Goal: Transaction & Acquisition: Purchase product/service

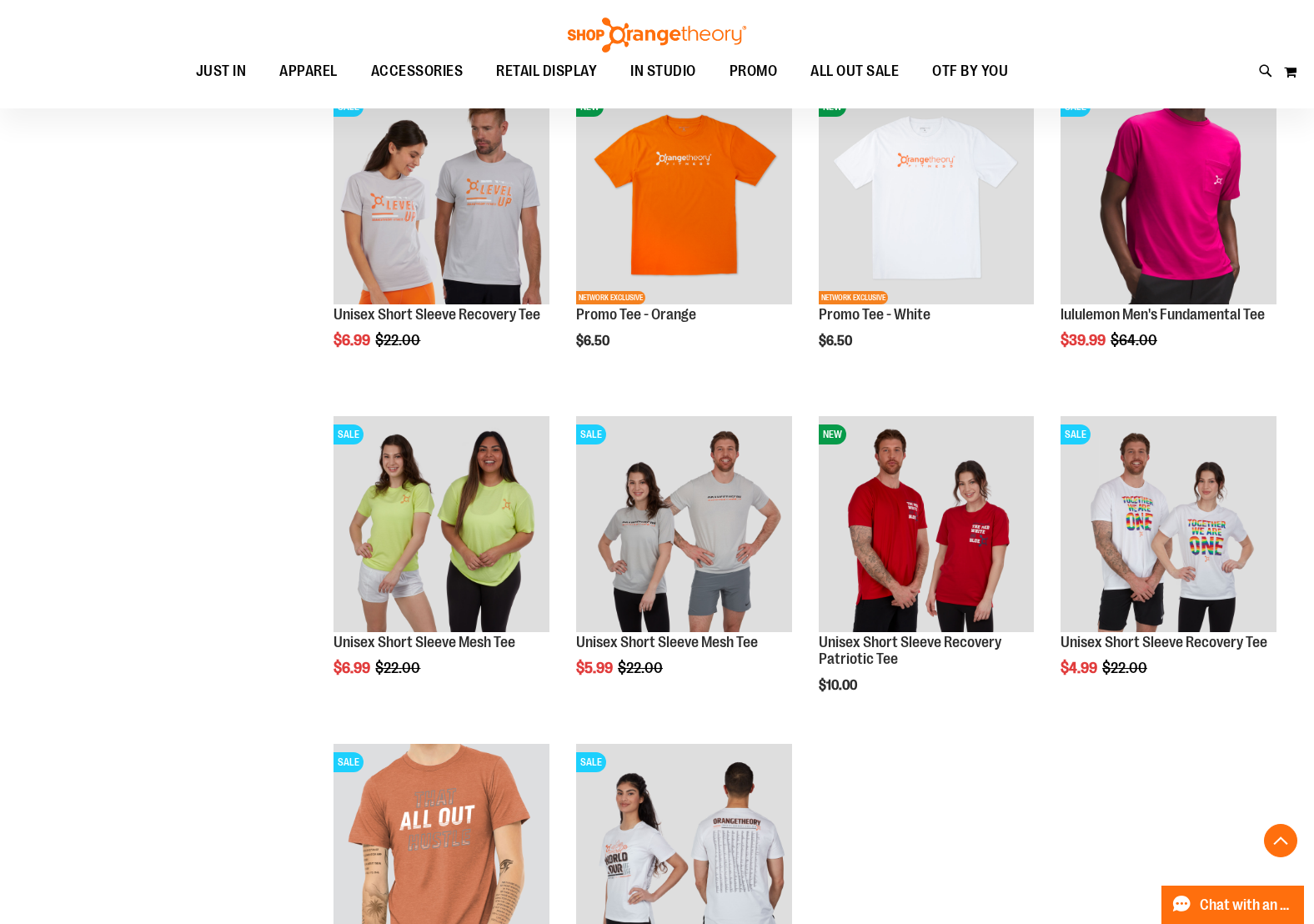
scroll to position [5155, 0]
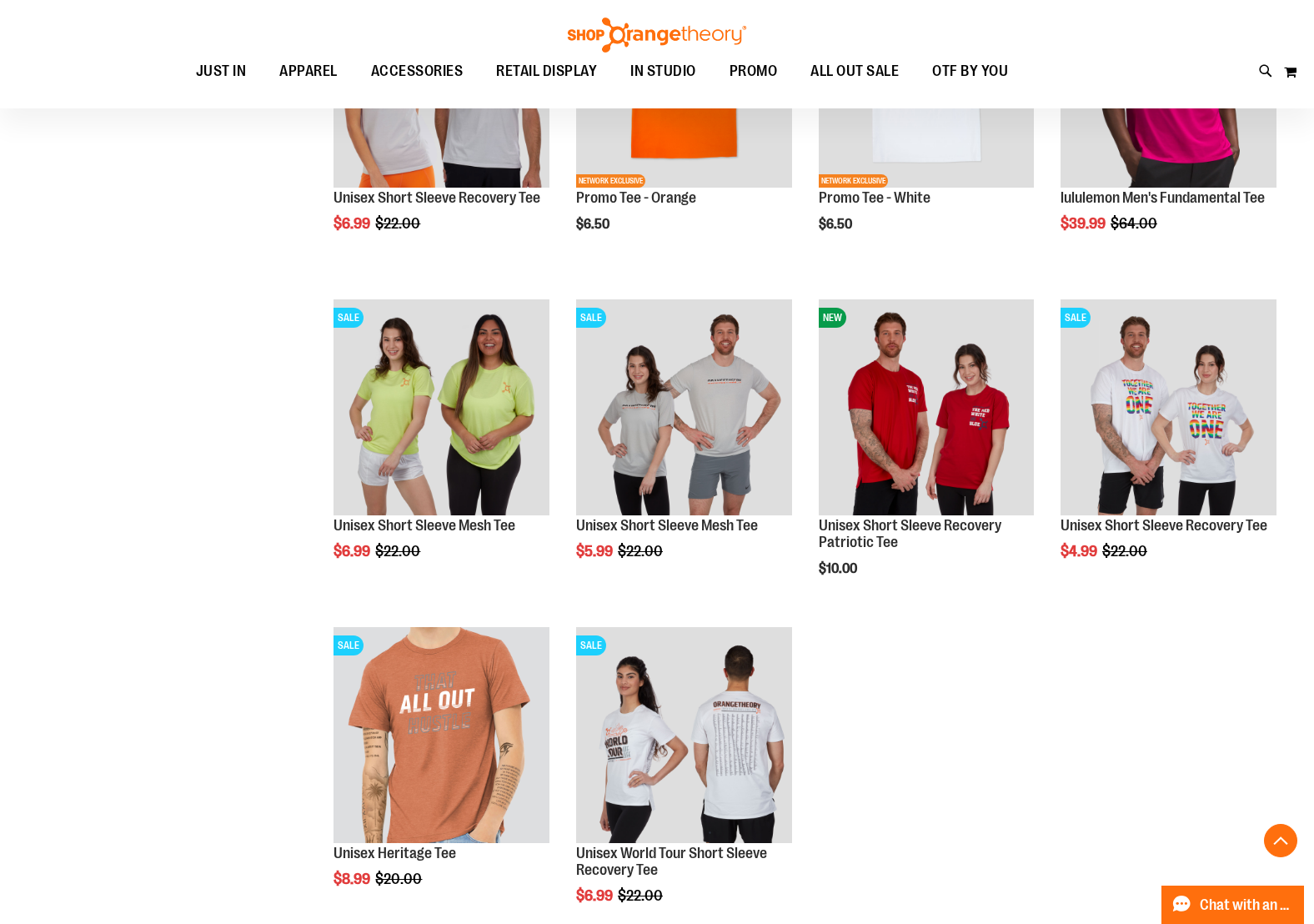
scroll to position [5261, 0]
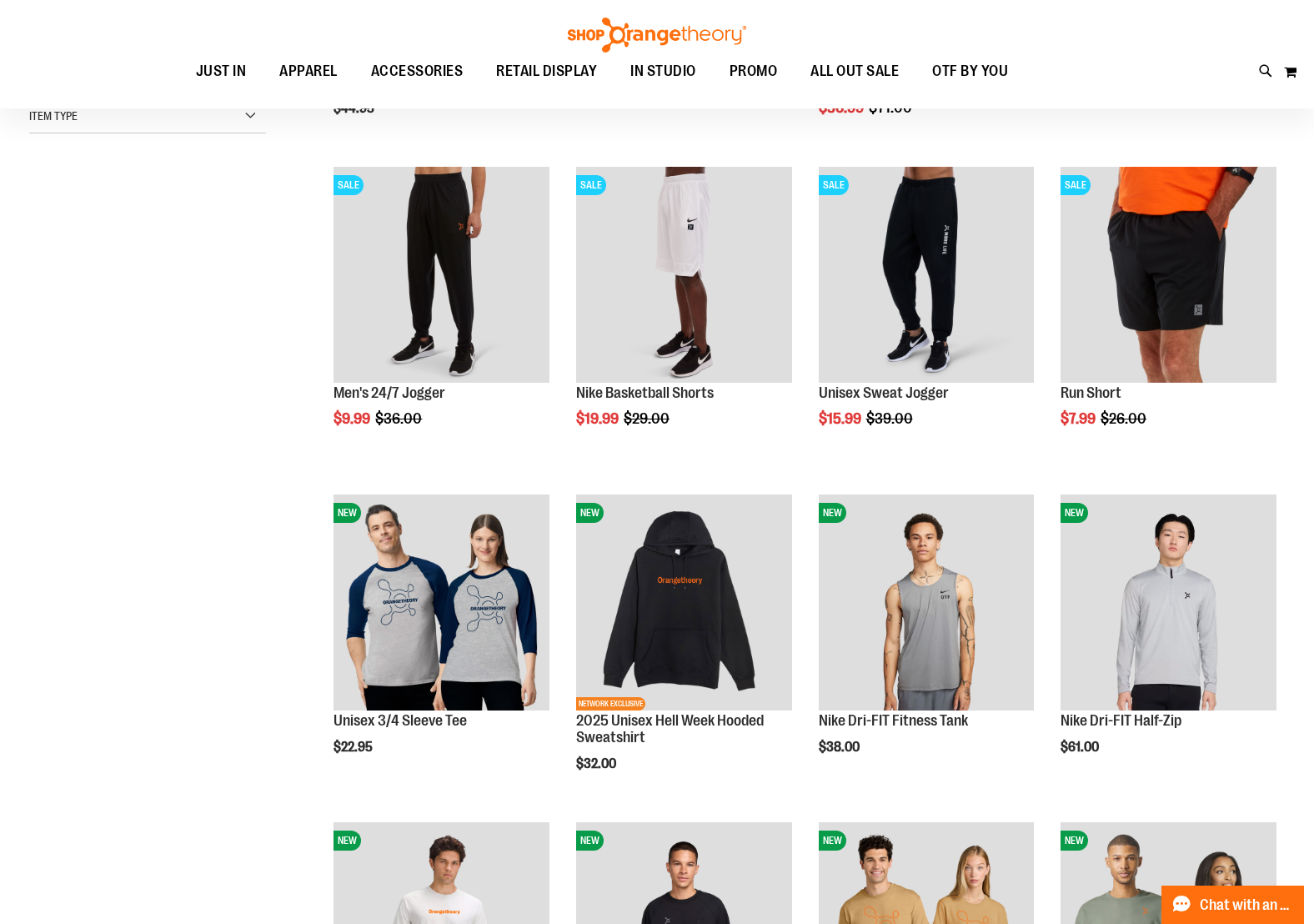
scroll to position [152, 0]
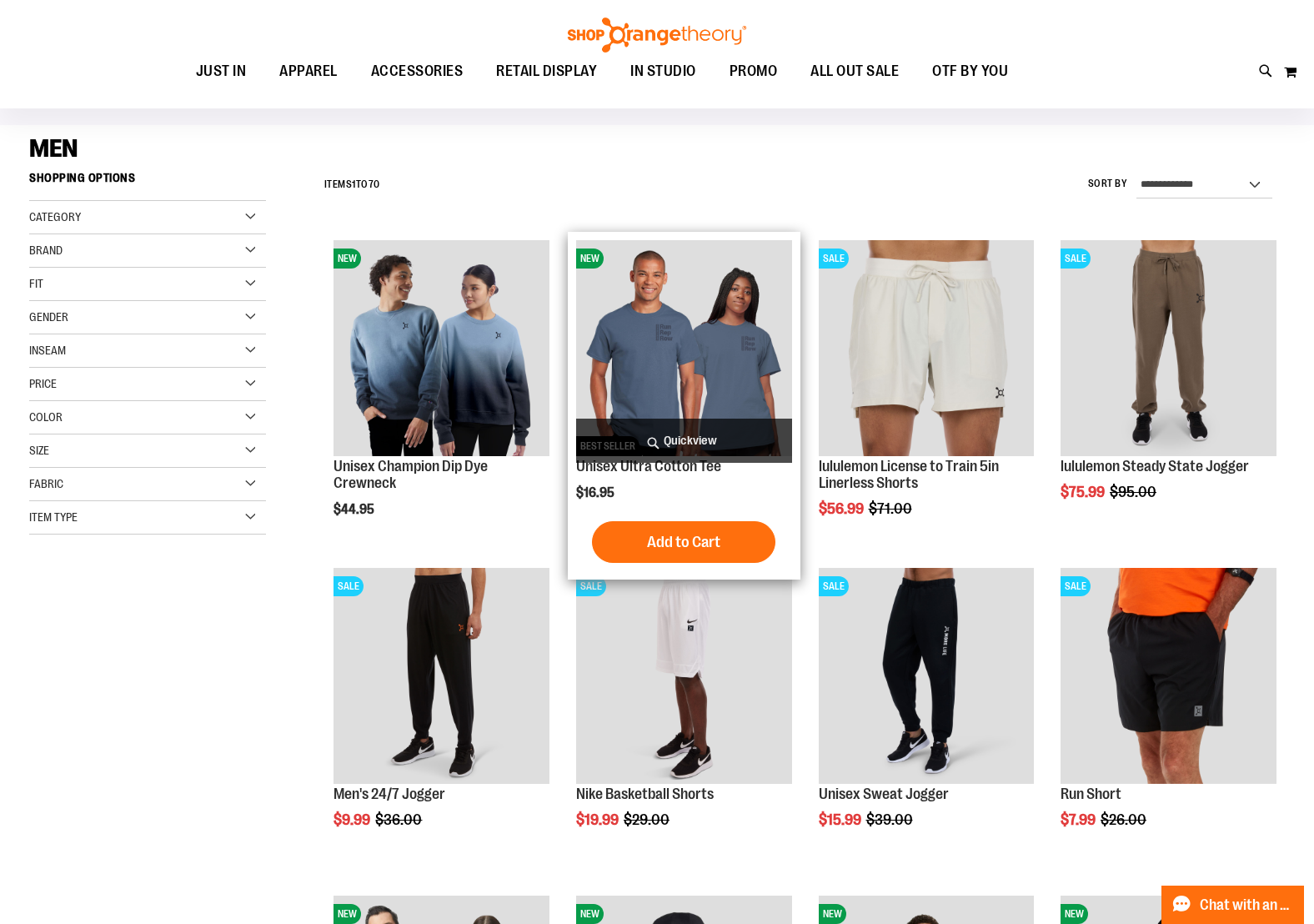
scroll to position [87, 0]
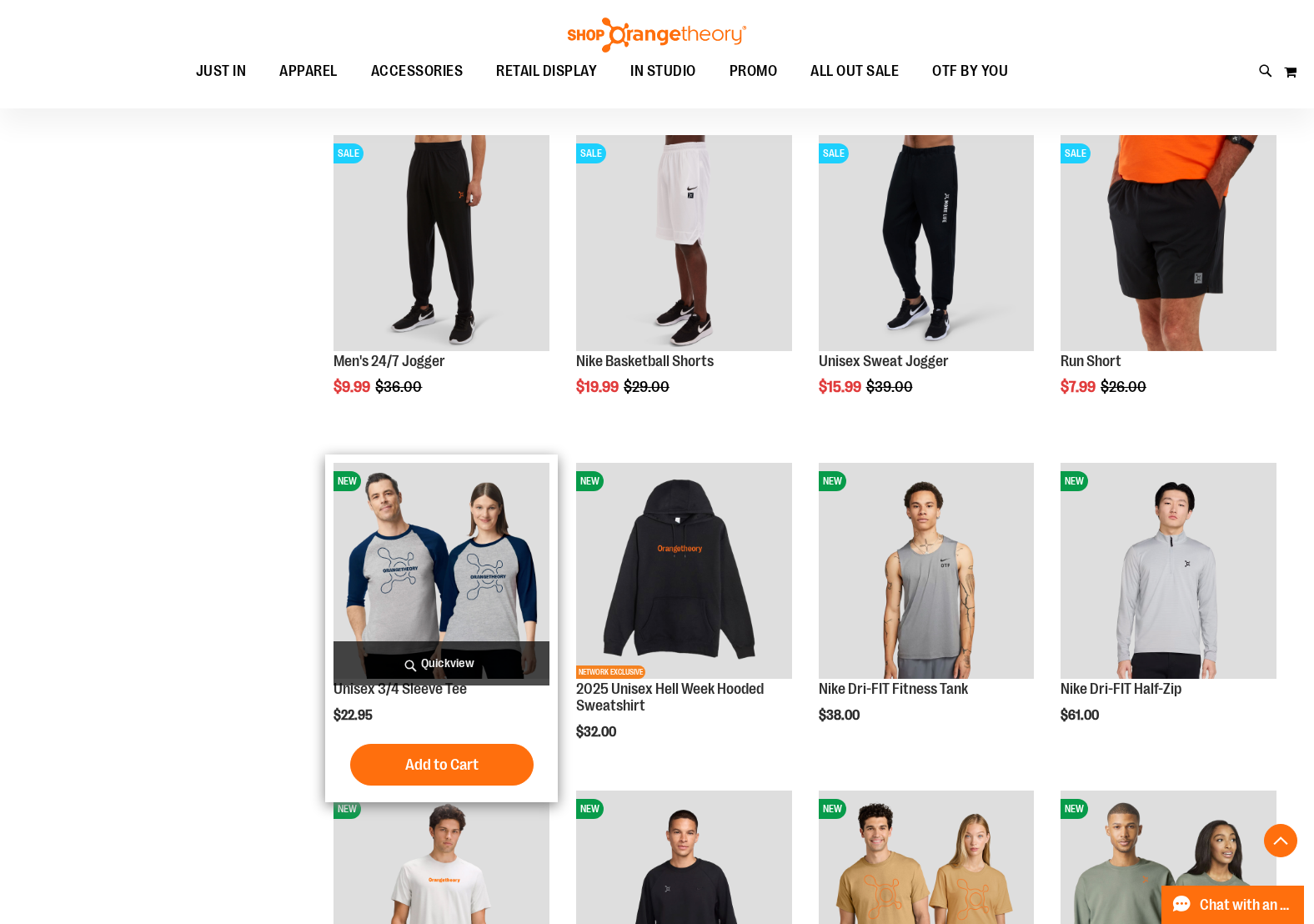
scroll to position [510, 0]
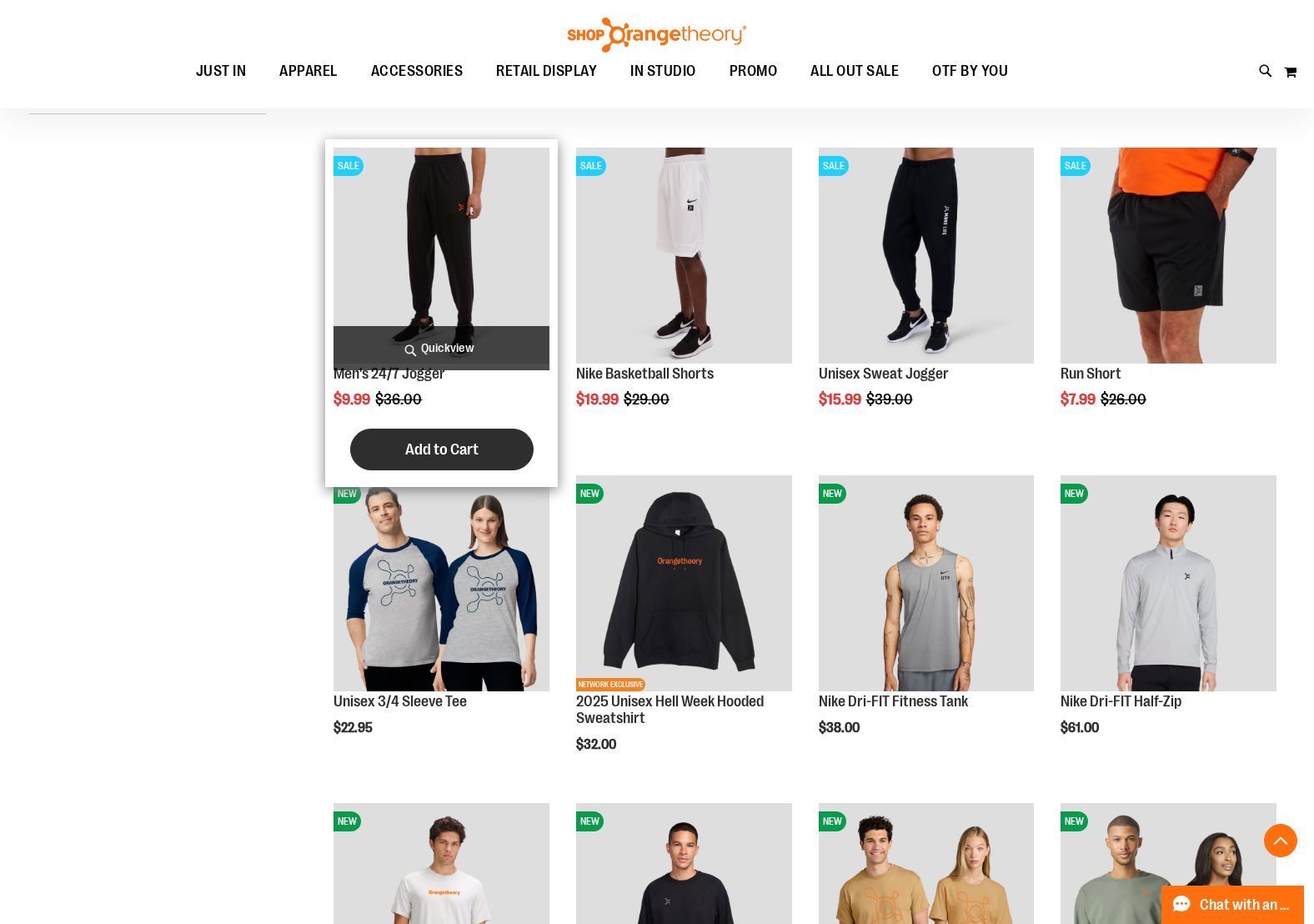
click at [451, 447] on span "Add to Cart" at bounding box center [442, 449] width 74 height 18
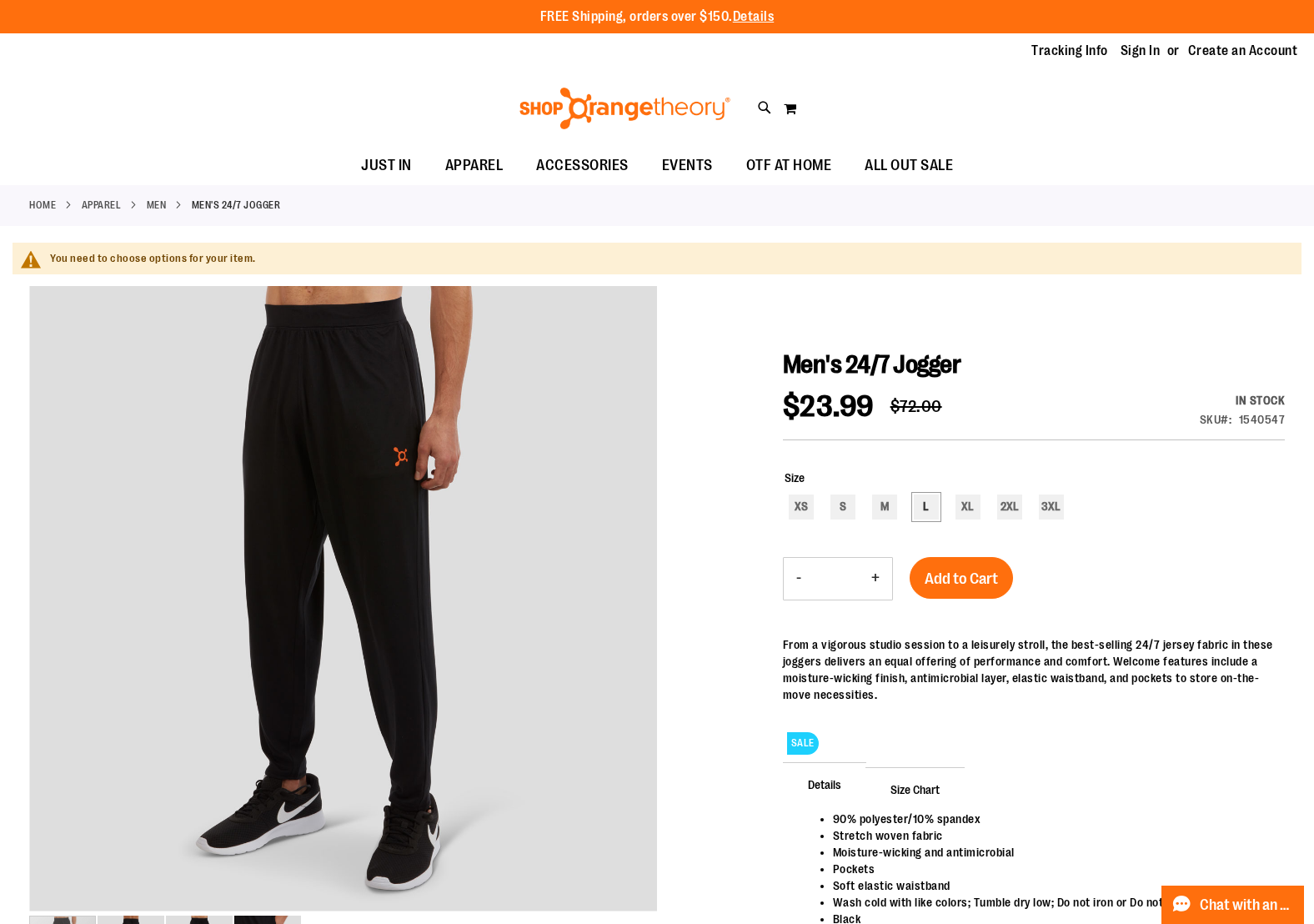
type input "**********"
click at [913, 509] on div "L" at bounding box center [926, 507] width 25 height 25
type input "***"
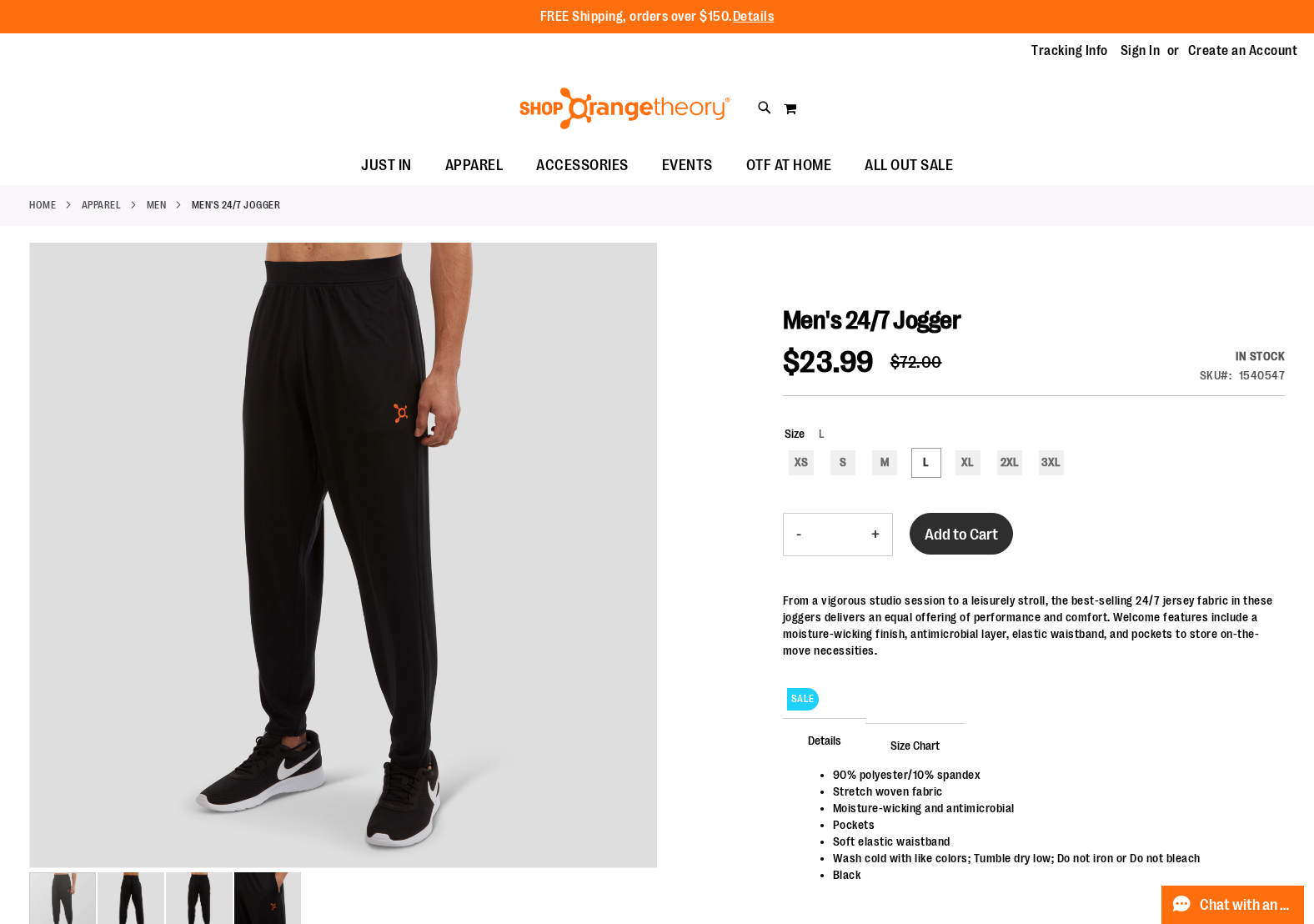
click at [949, 546] on button "Add to Cart" at bounding box center [962, 533] width 104 height 41
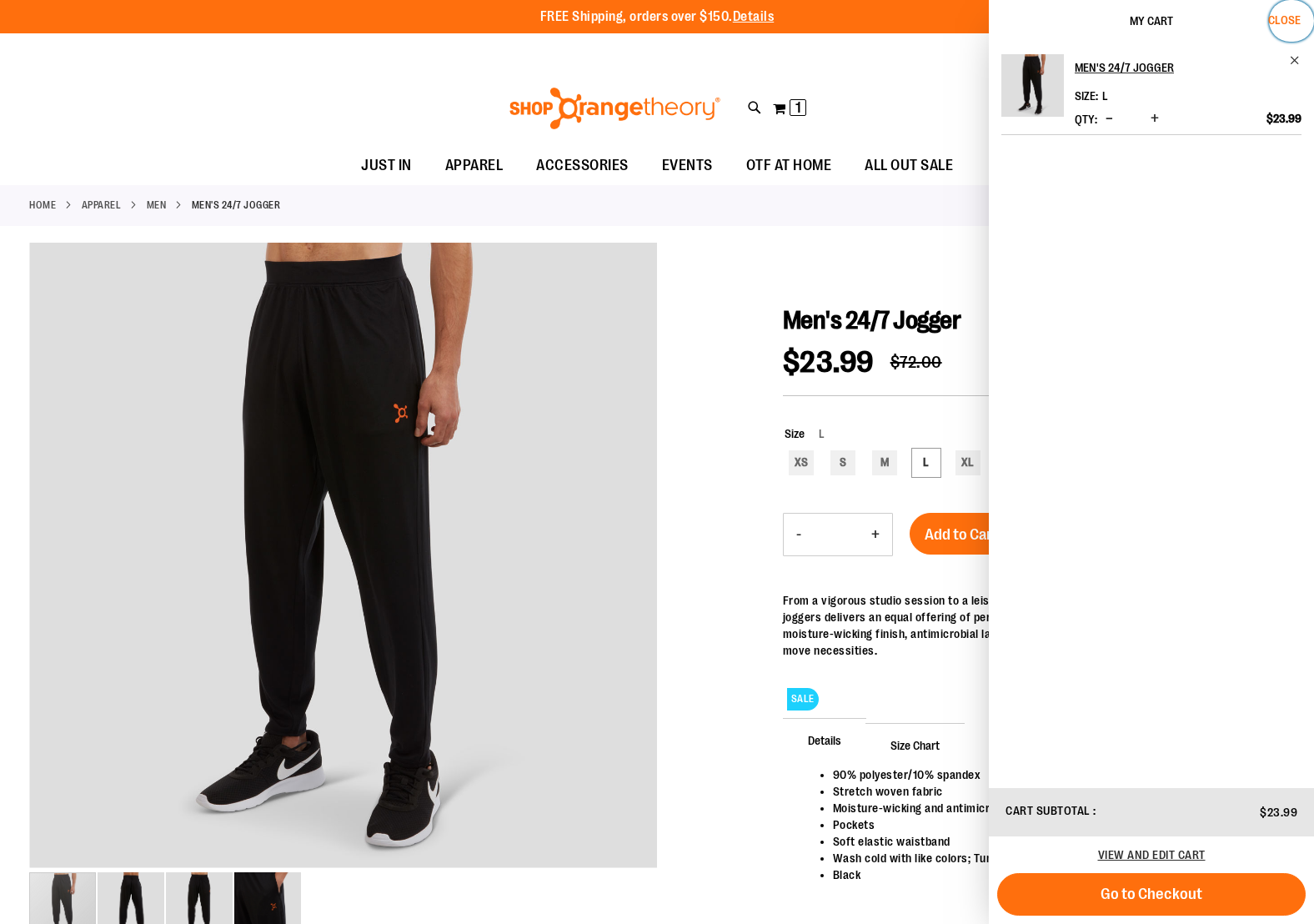
click at [1279, 21] on span "Close" at bounding box center [1284, 19] width 32 height 13
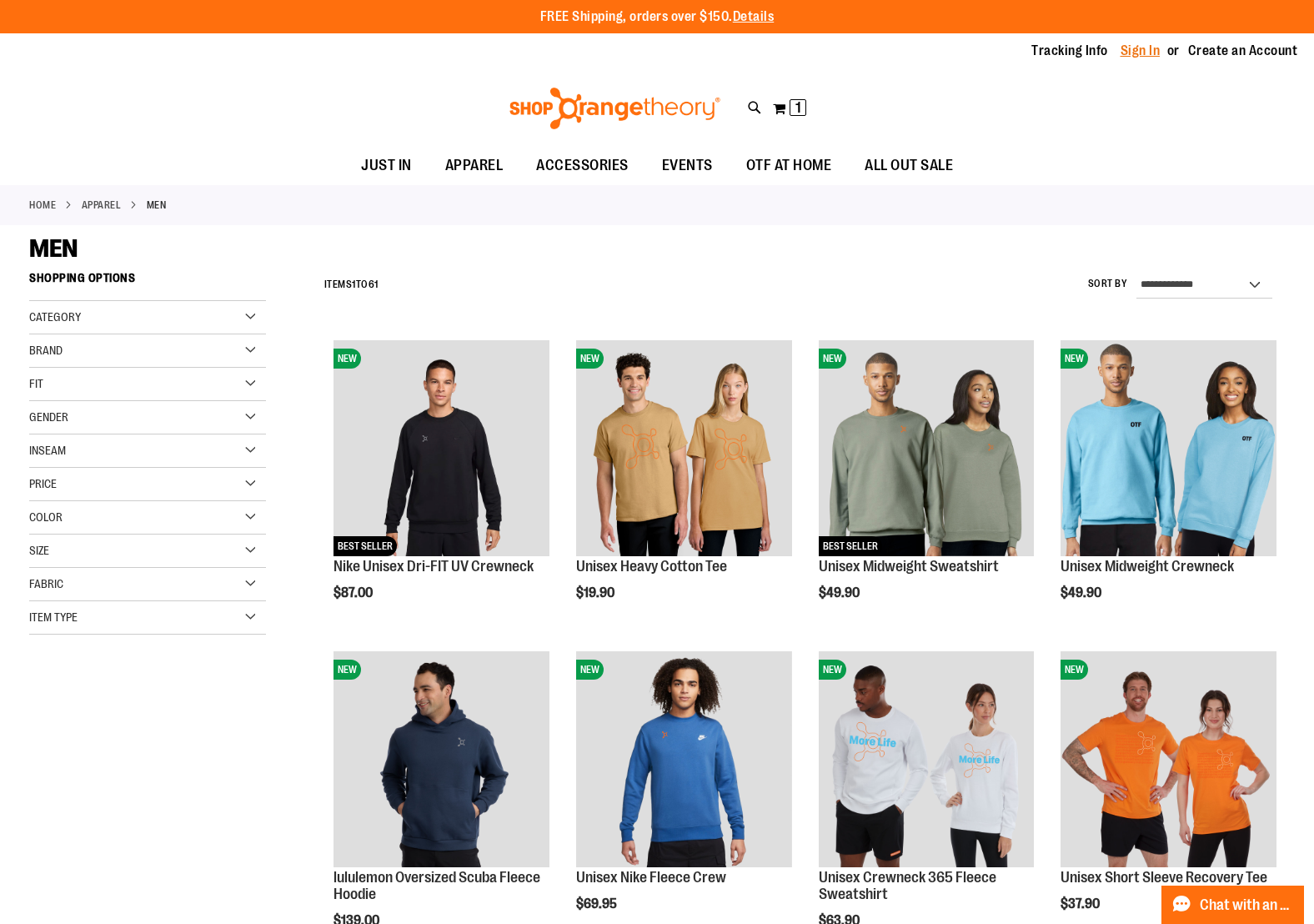
type input "**********"
click at [1130, 53] on link "Sign In" at bounding box center [1141, 50] width 40 height 18
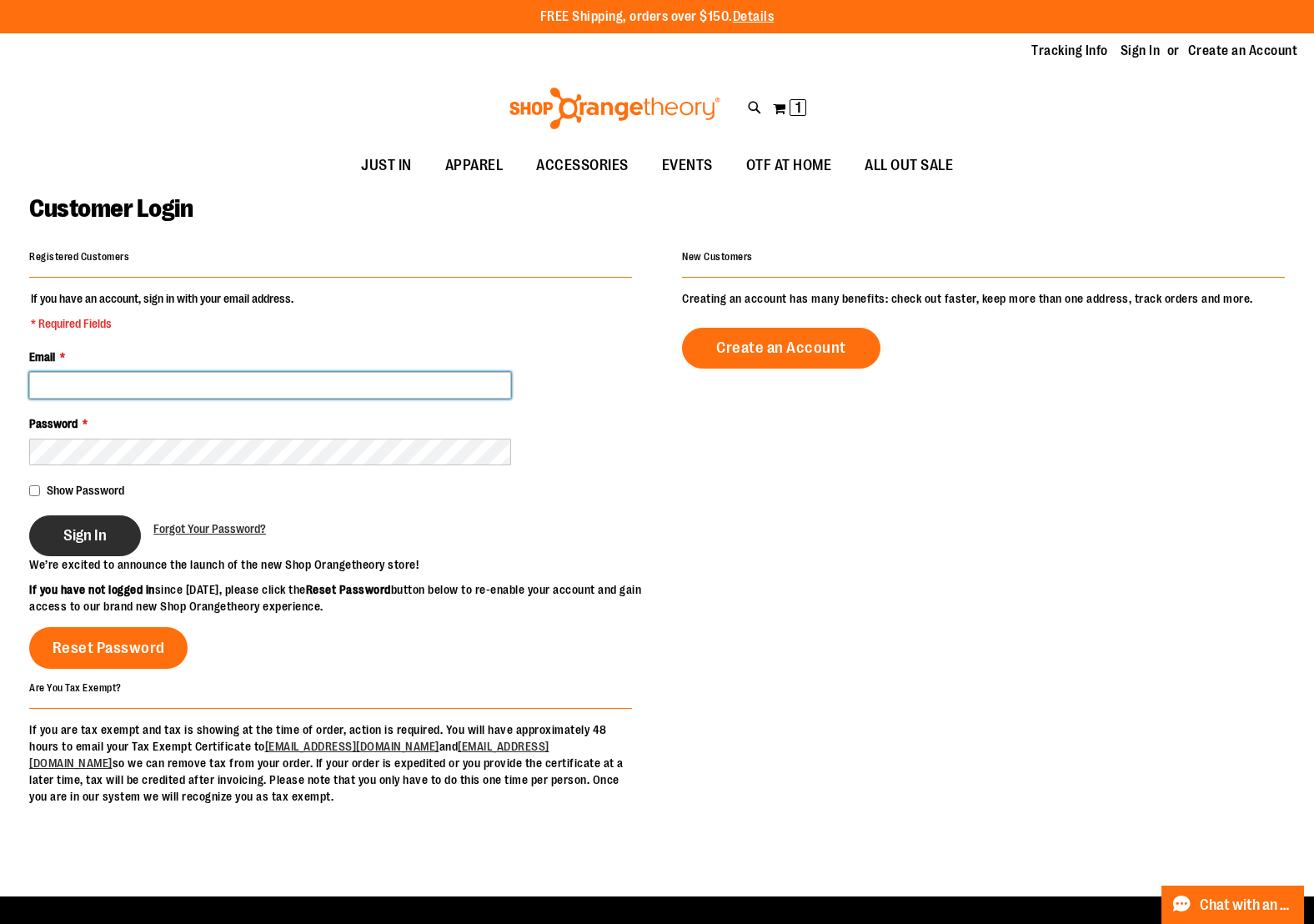
type input "**********"
click at [97, 529] on span "Sign In" at bounding box center [84, 535] width 43 height 18
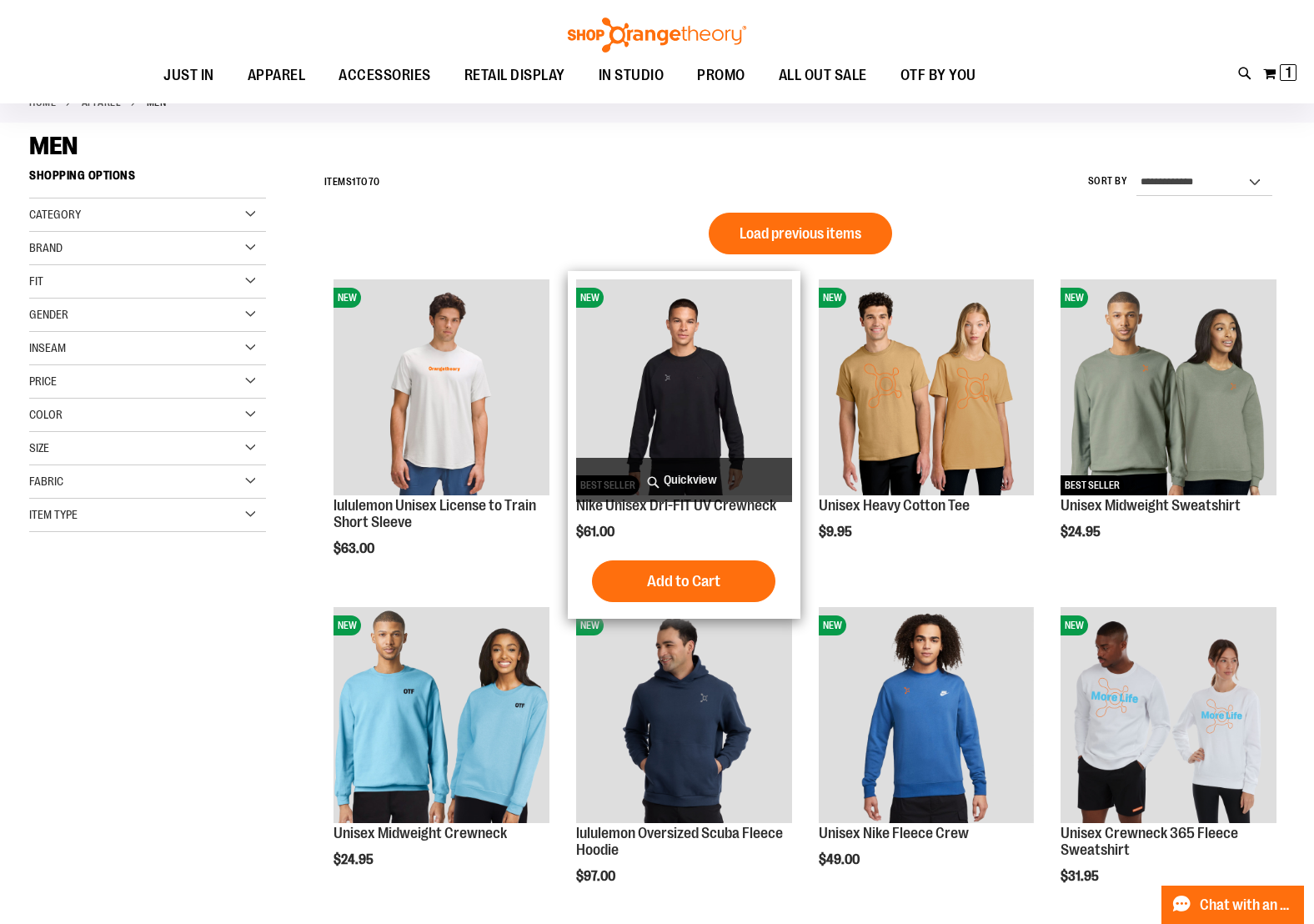
scroll to position [285, 0]
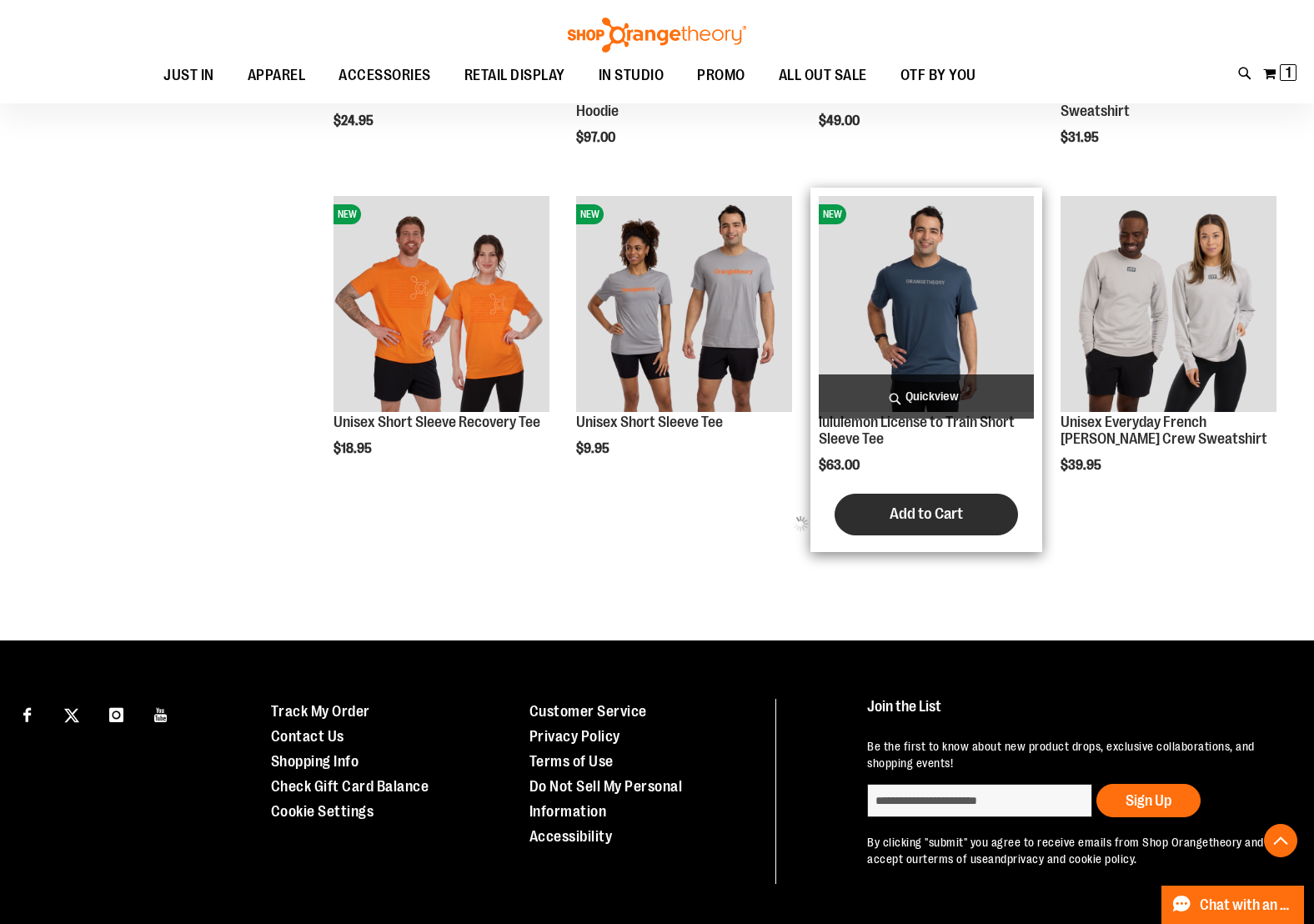
scroll to position [856, 0]
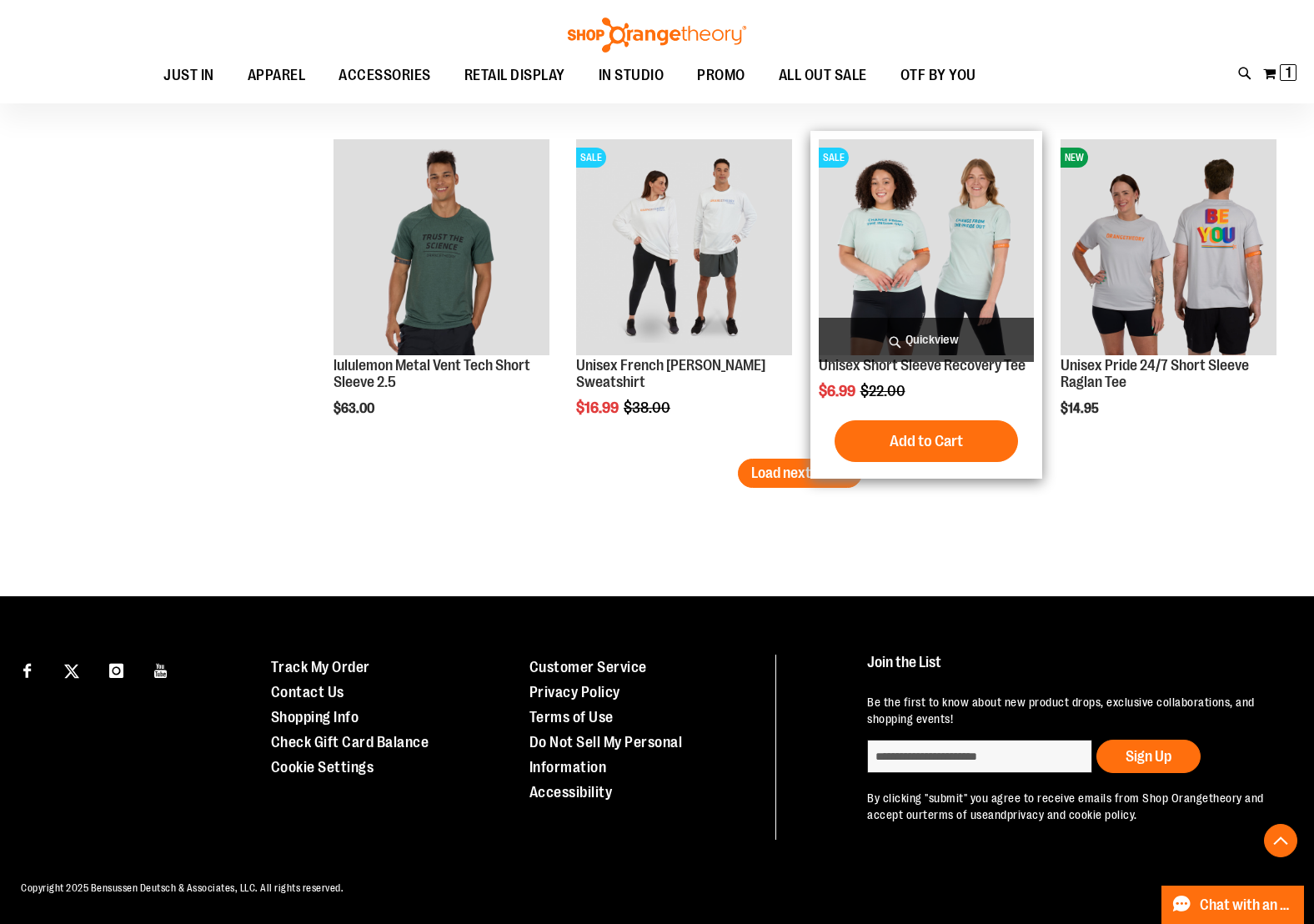
scroll to position [2854, 0]
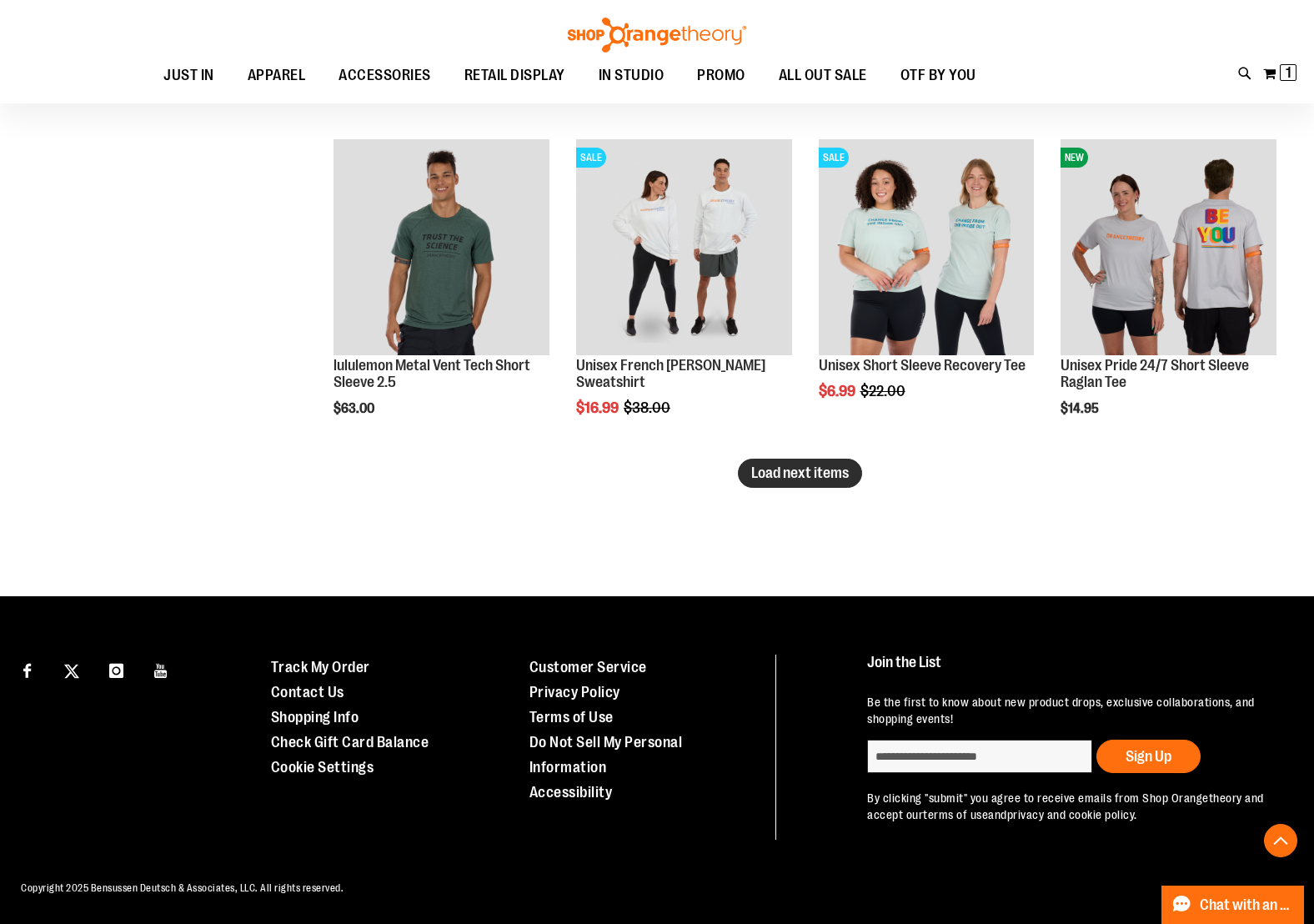
type input "**********"
click at [802, 480] on span "Load next items" at bounding box center [799, 473] width 97 height 17
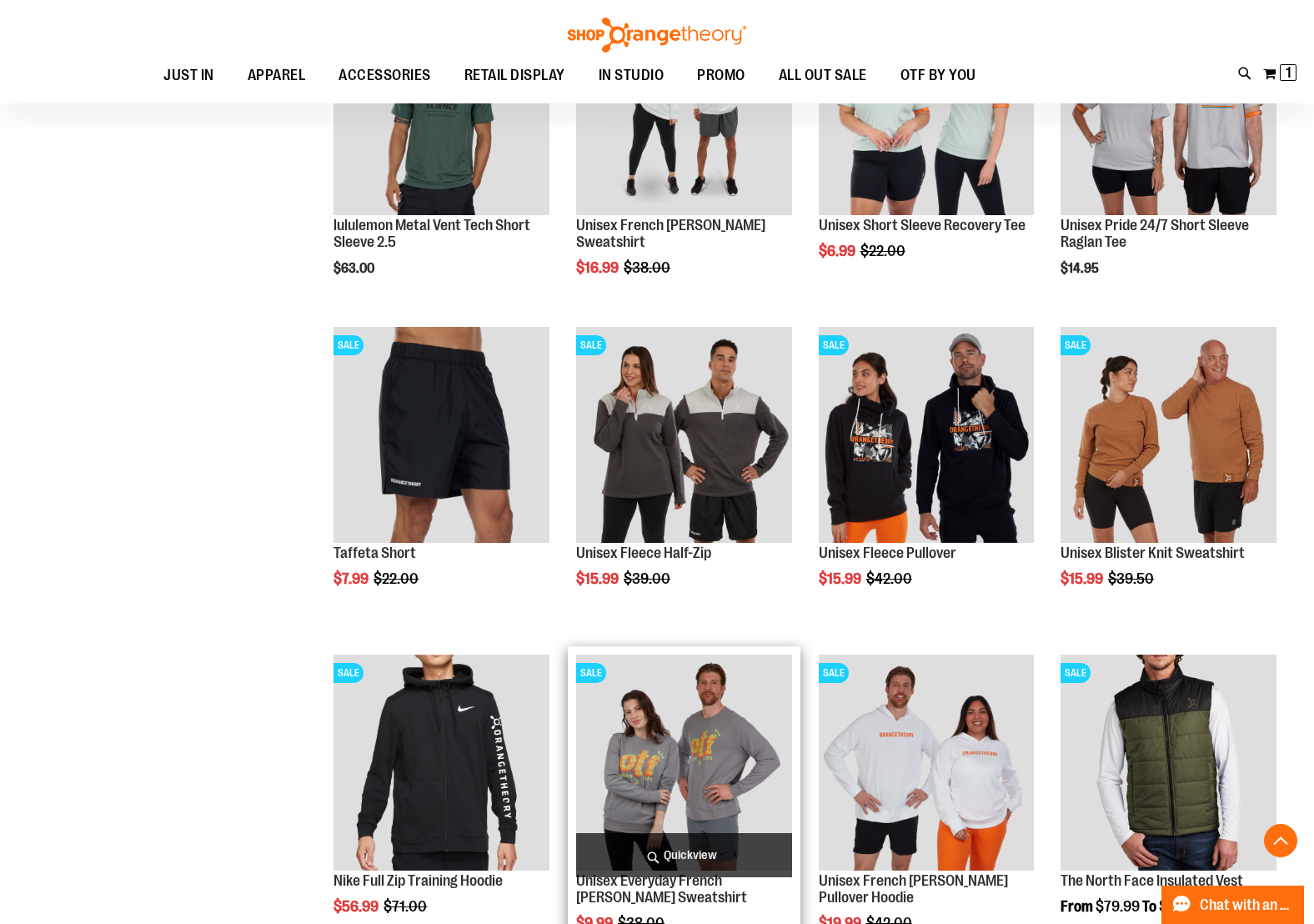
scroll to position [3037, 0]
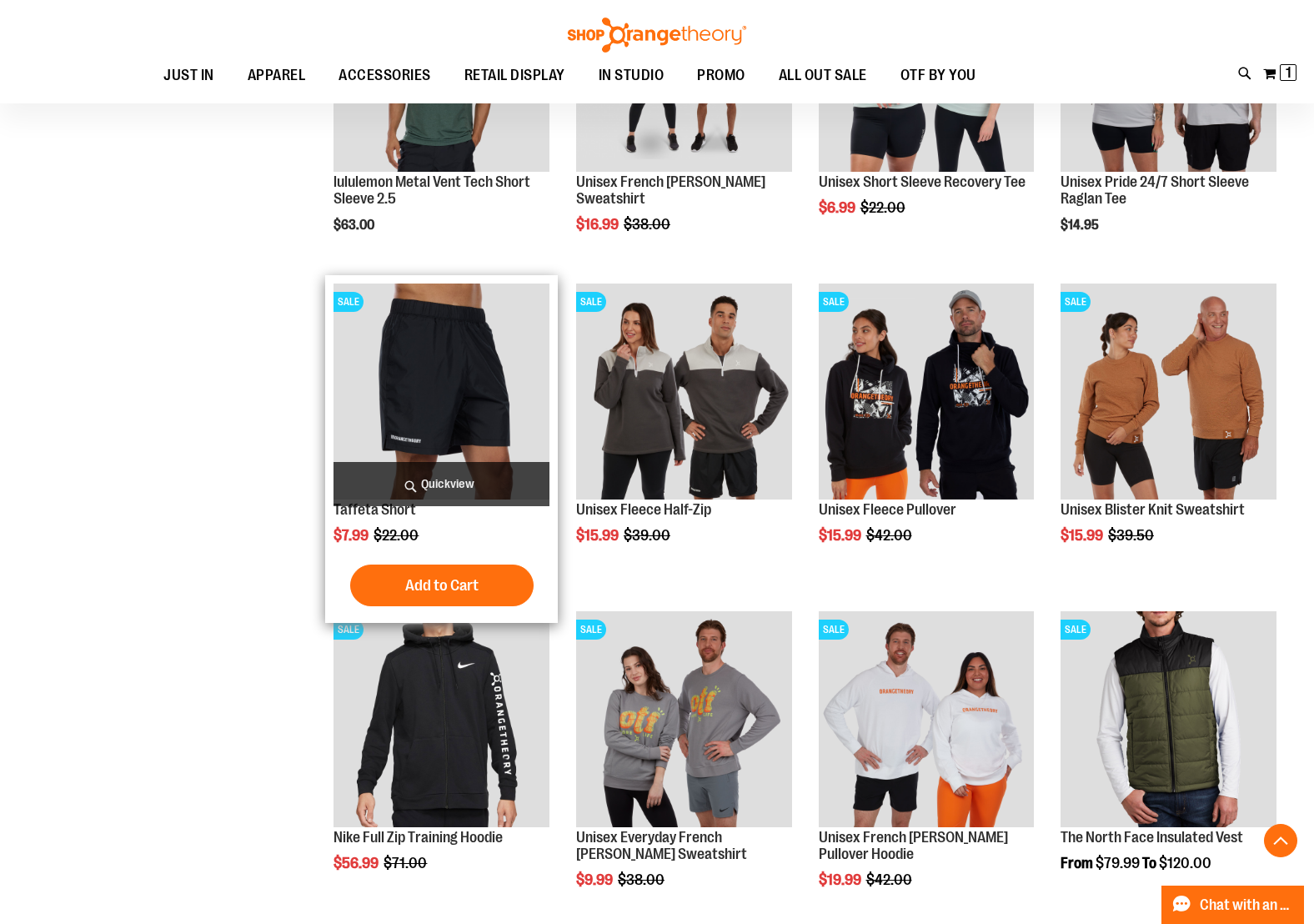
click at [501, 425] on img "product" at bounding box center [442, 392] width 216 height 216
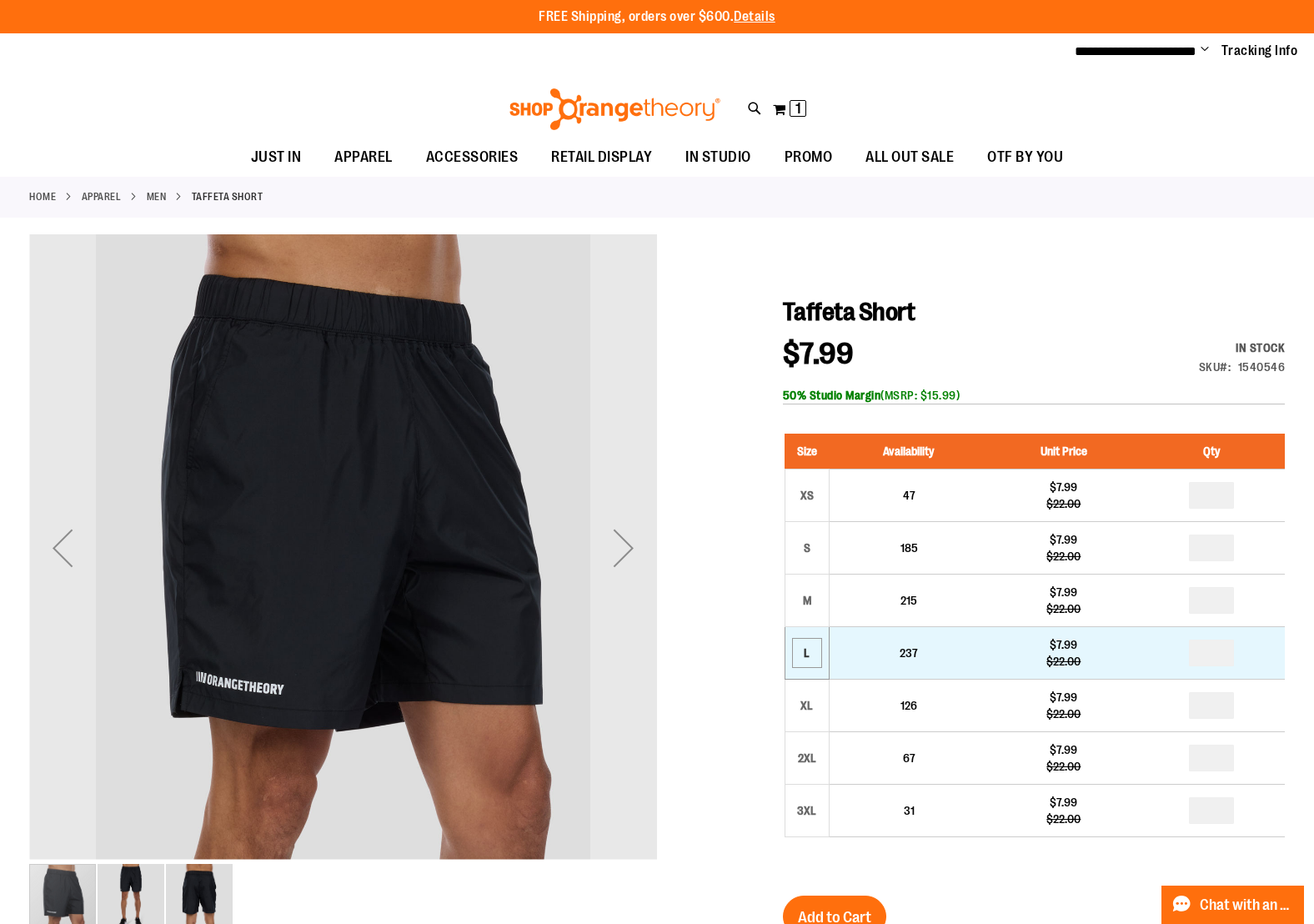
type input "**********"
click at [802, 655] on div "L" at bounding box center [807, 653] width 25 height 25
click at [809, 660] on div "L" at bounding box center [807, 653] width 25 height 25
click at [1209, 654] on input "number" at bounding box center [1211, 653] width 45 height 26
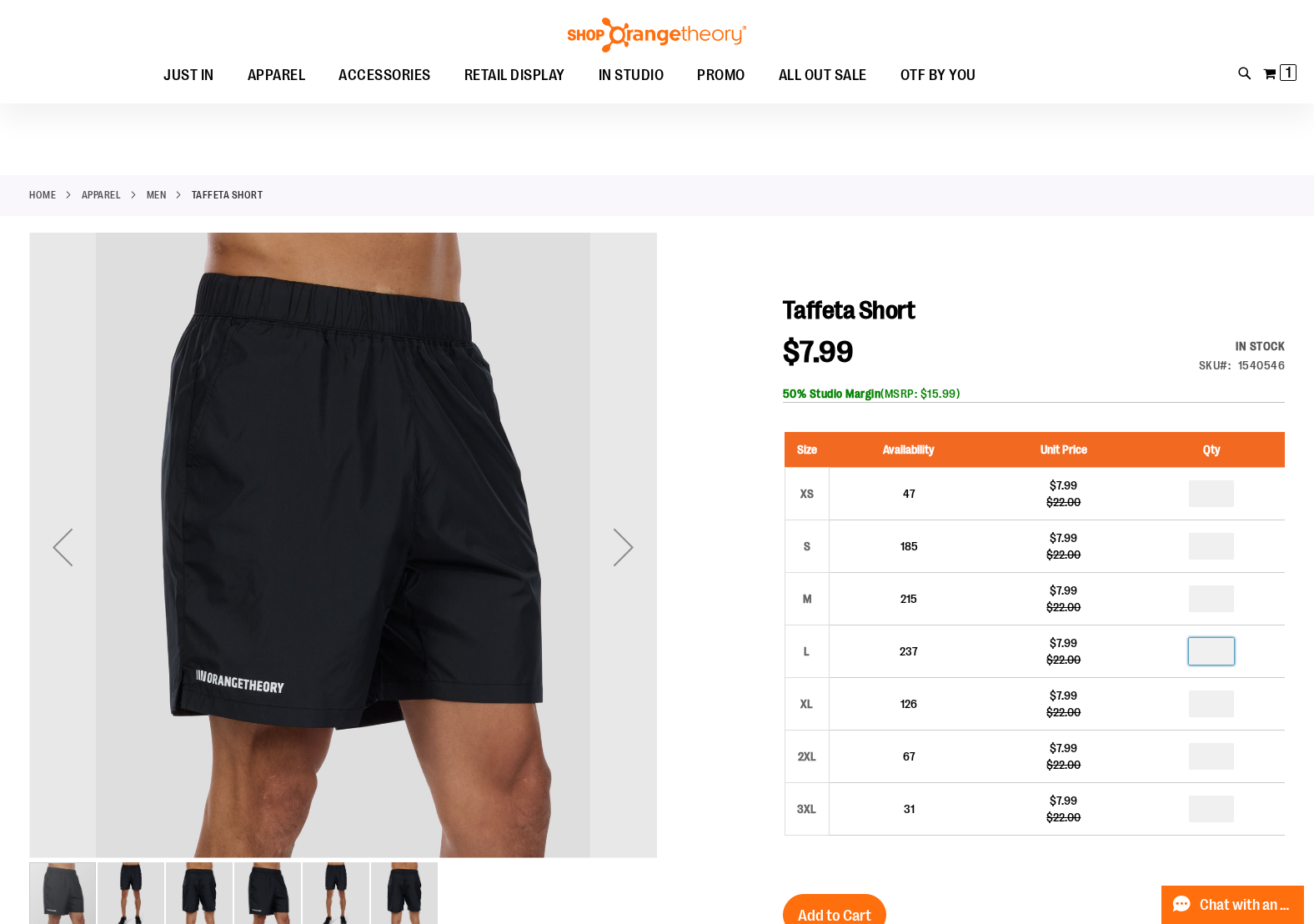
scroll to position [4, 0]
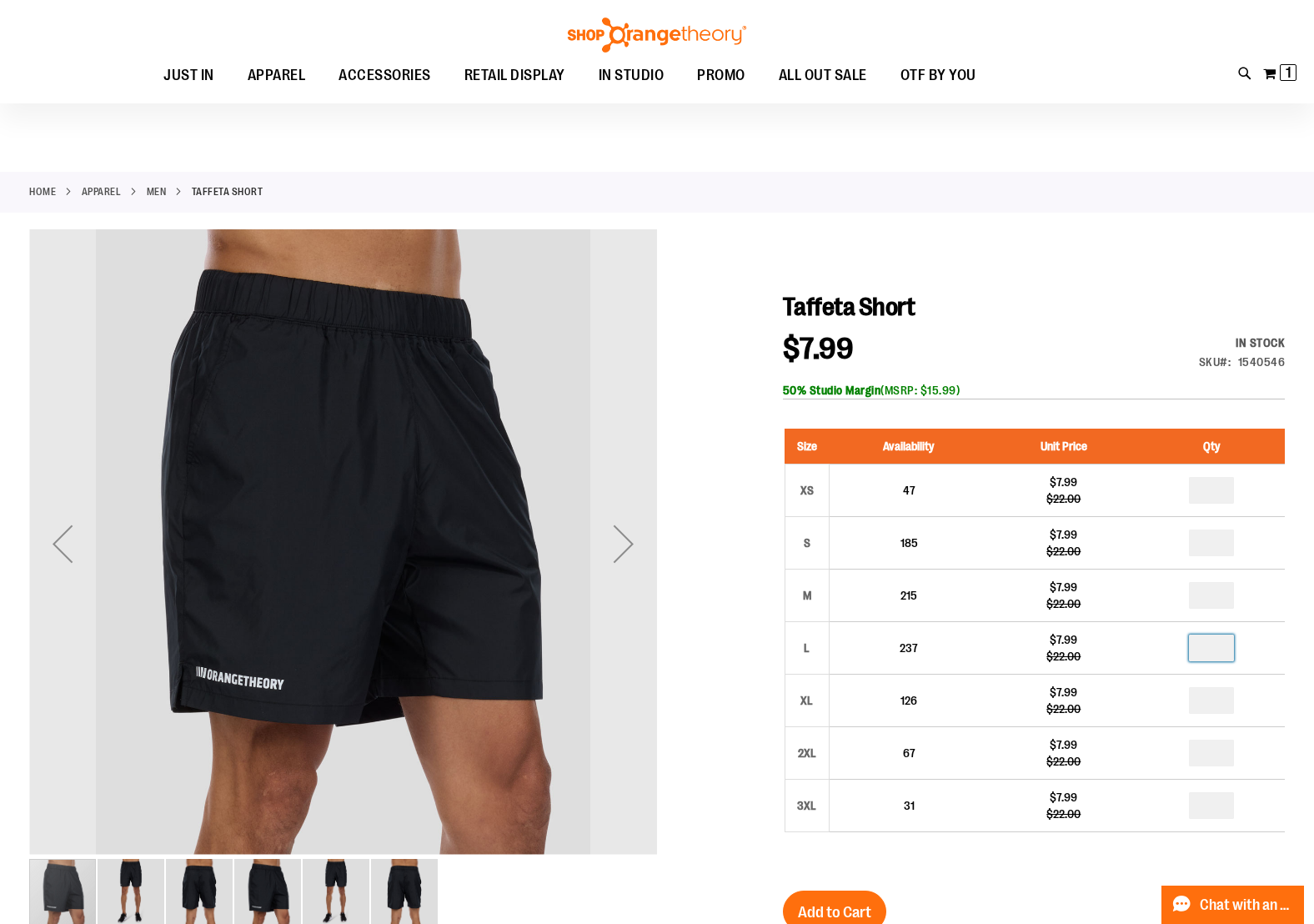
type input "*"
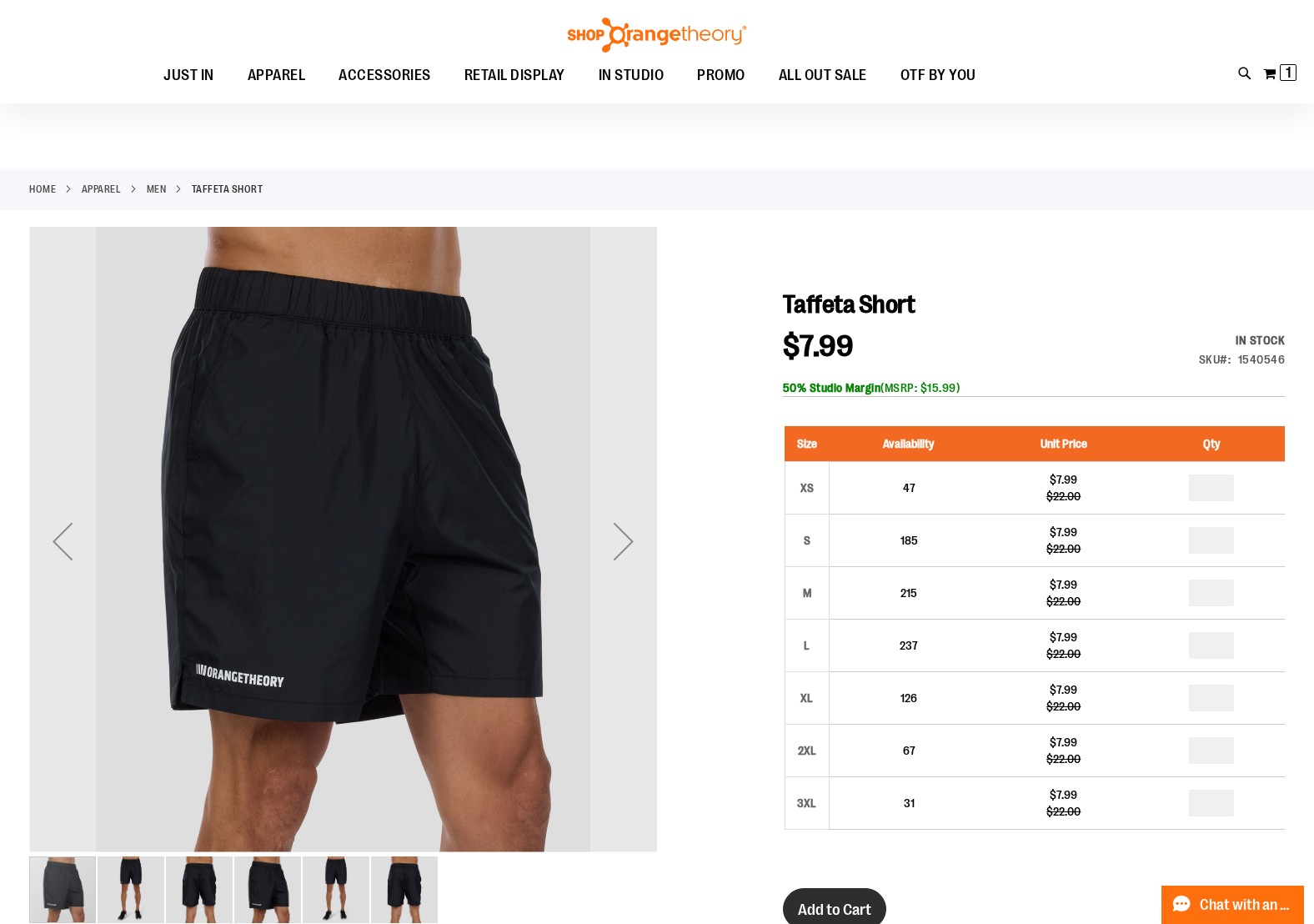
click at [870, 905] on span "Add to Cart" at bounding box center [834, 909] width 74 height 18
click at [1280, 76] on span "1 1 items" at bounding box center [1288, 72] width 17 height 17
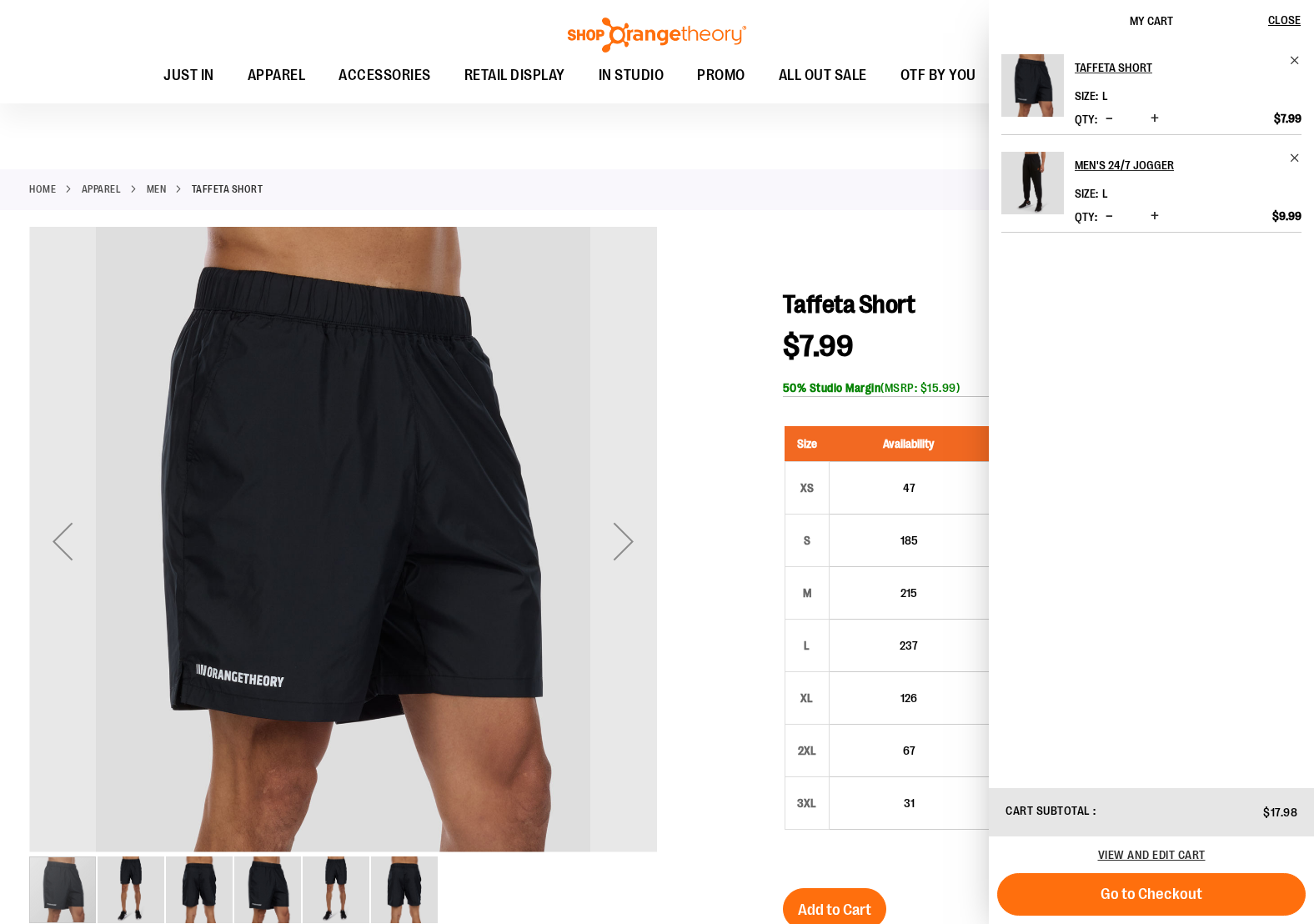
click at [899, 179] on div "Home APPAREL MEN Taffeta Short" at bounding box center [657, 190] width 1314 height 41
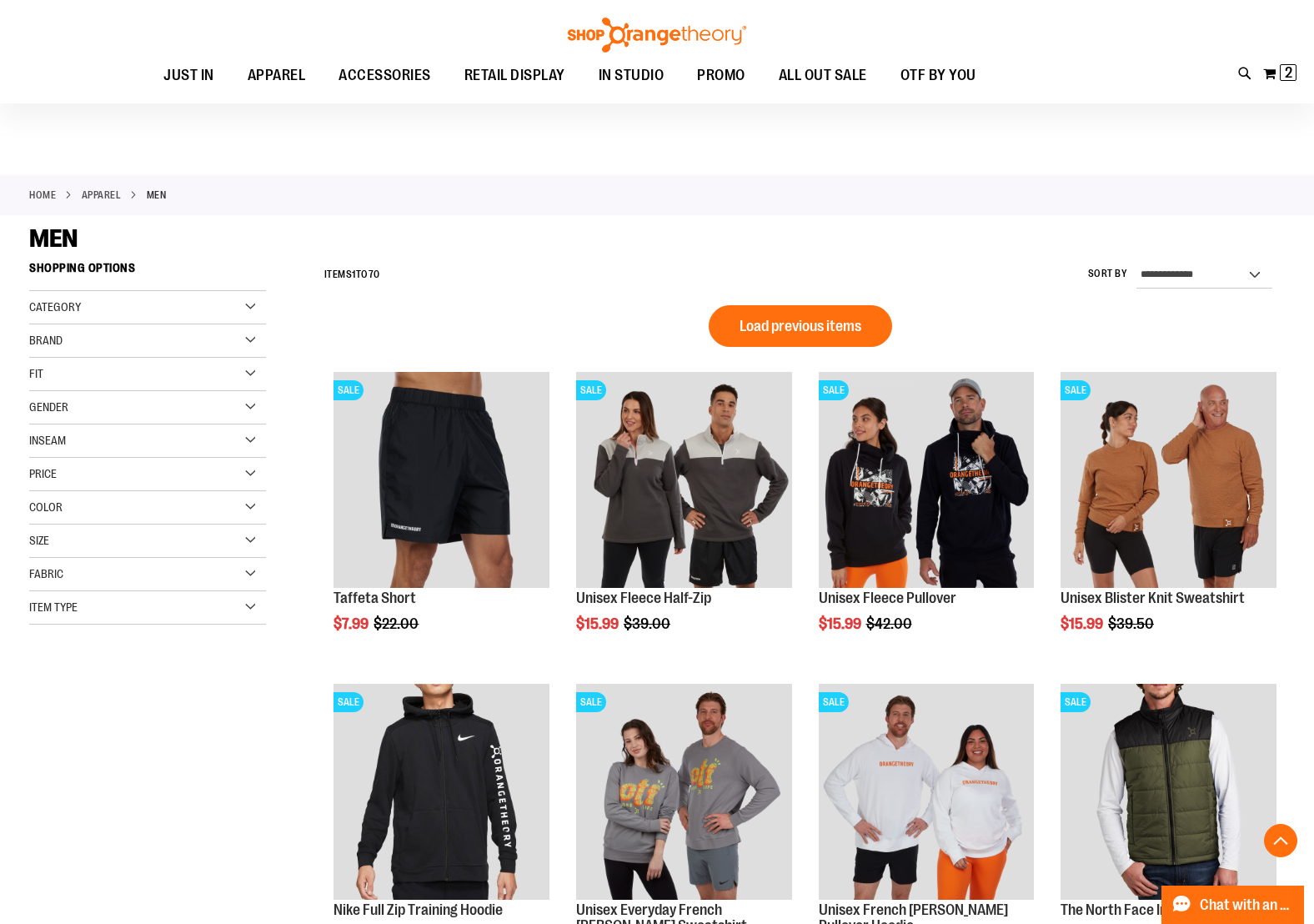
scroll to position [809, 0]
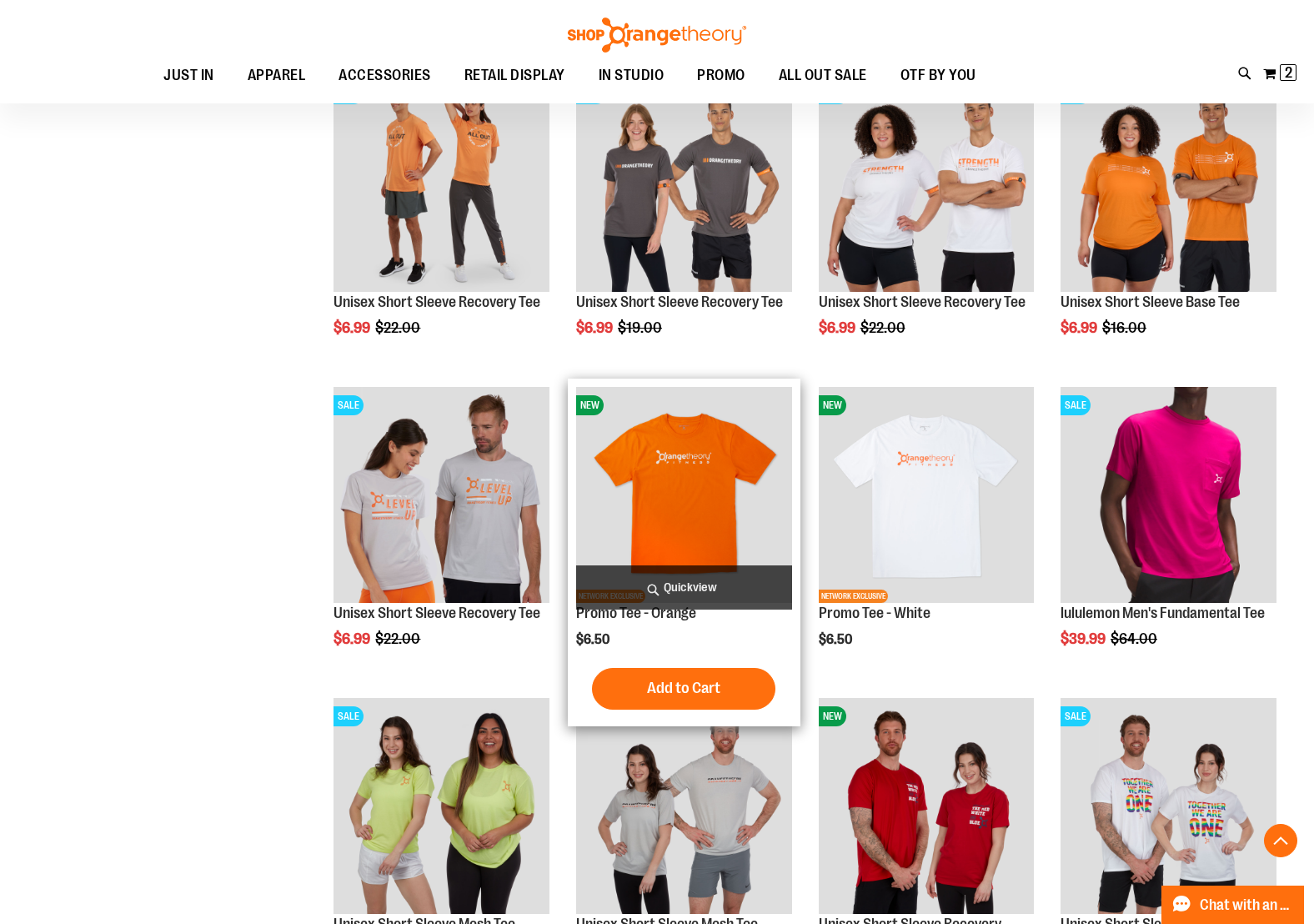
scroll to position [923, 0]
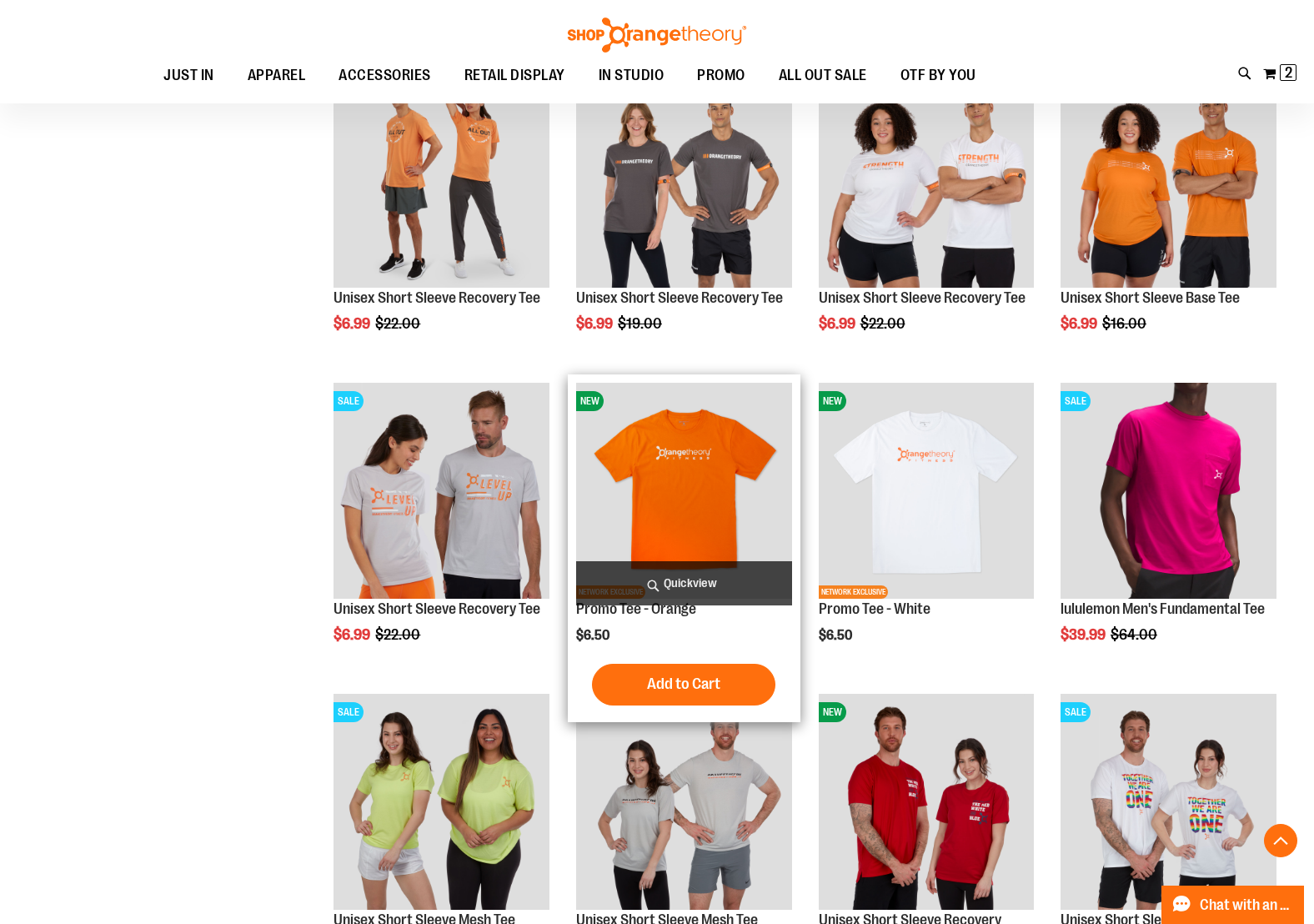
type input "**********"
click at [671, 502] on img "product" at bounding box center [684, 491] width 216 height 216
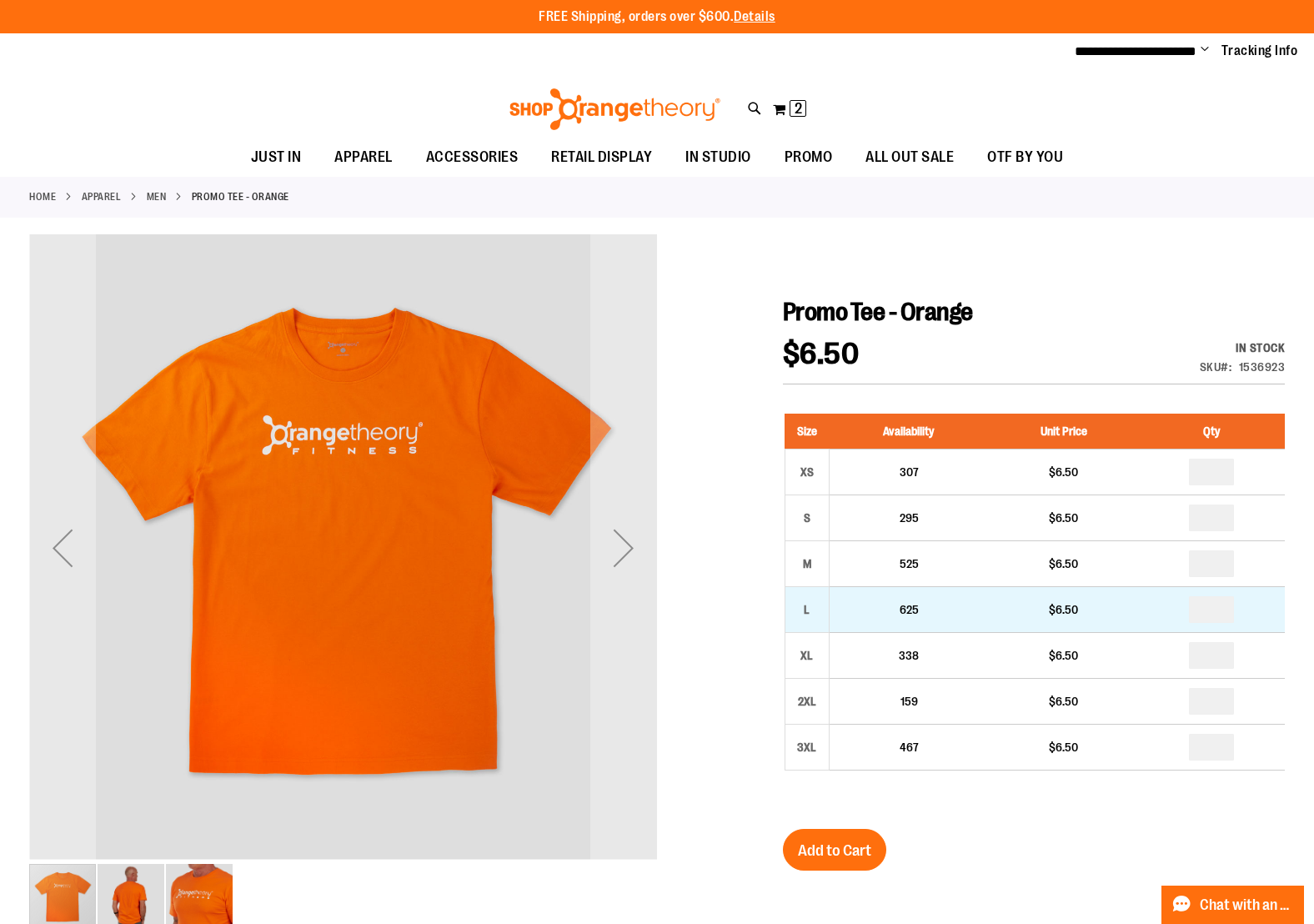
type input "**********"
click at [1226, 610] on input "number" at bounding box center [1211, 610] width 45 height 26
type input "*"
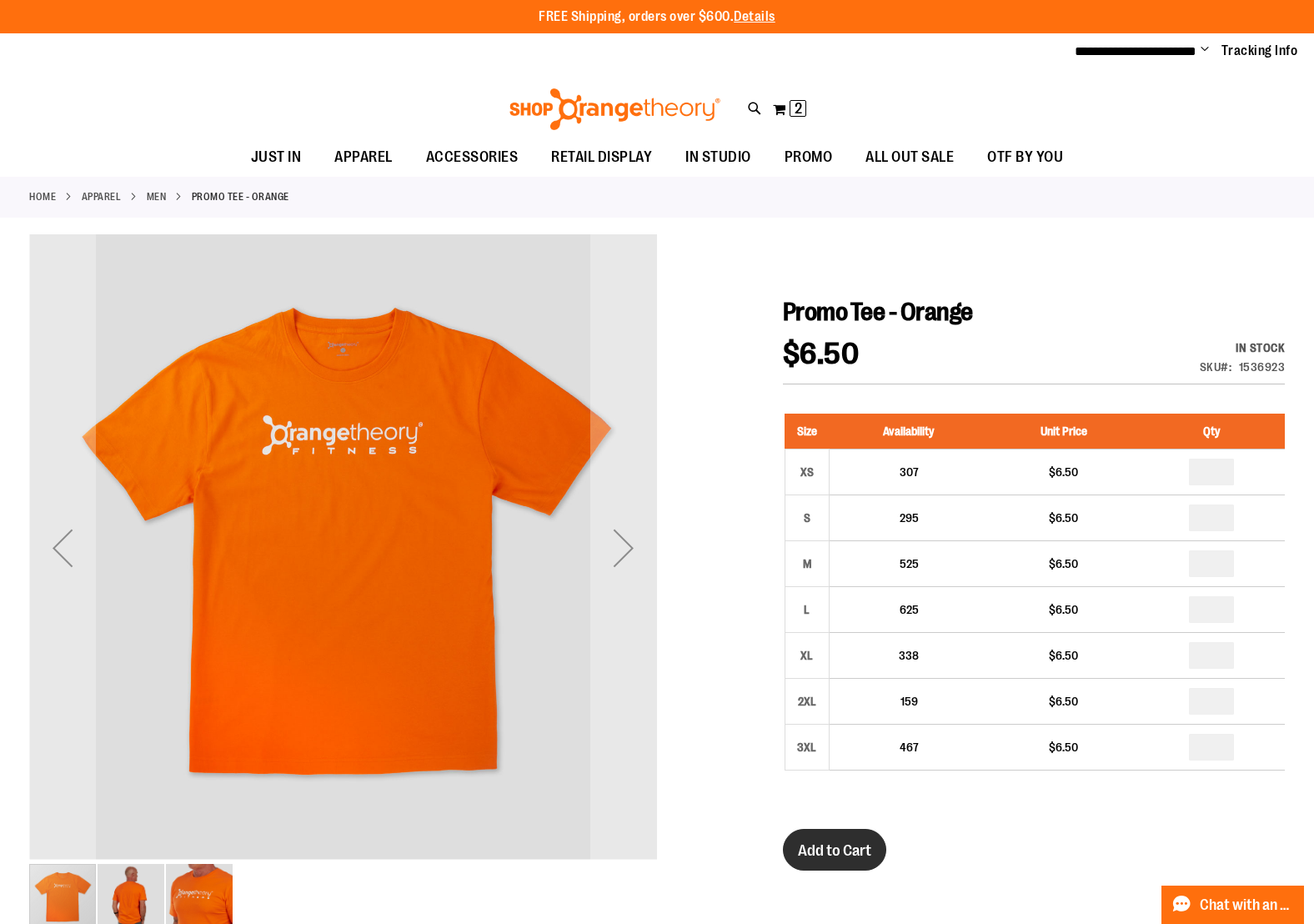
click at [867, 850] on span "Add to Cart" at bounding box center [834, 850] width 74 height 18
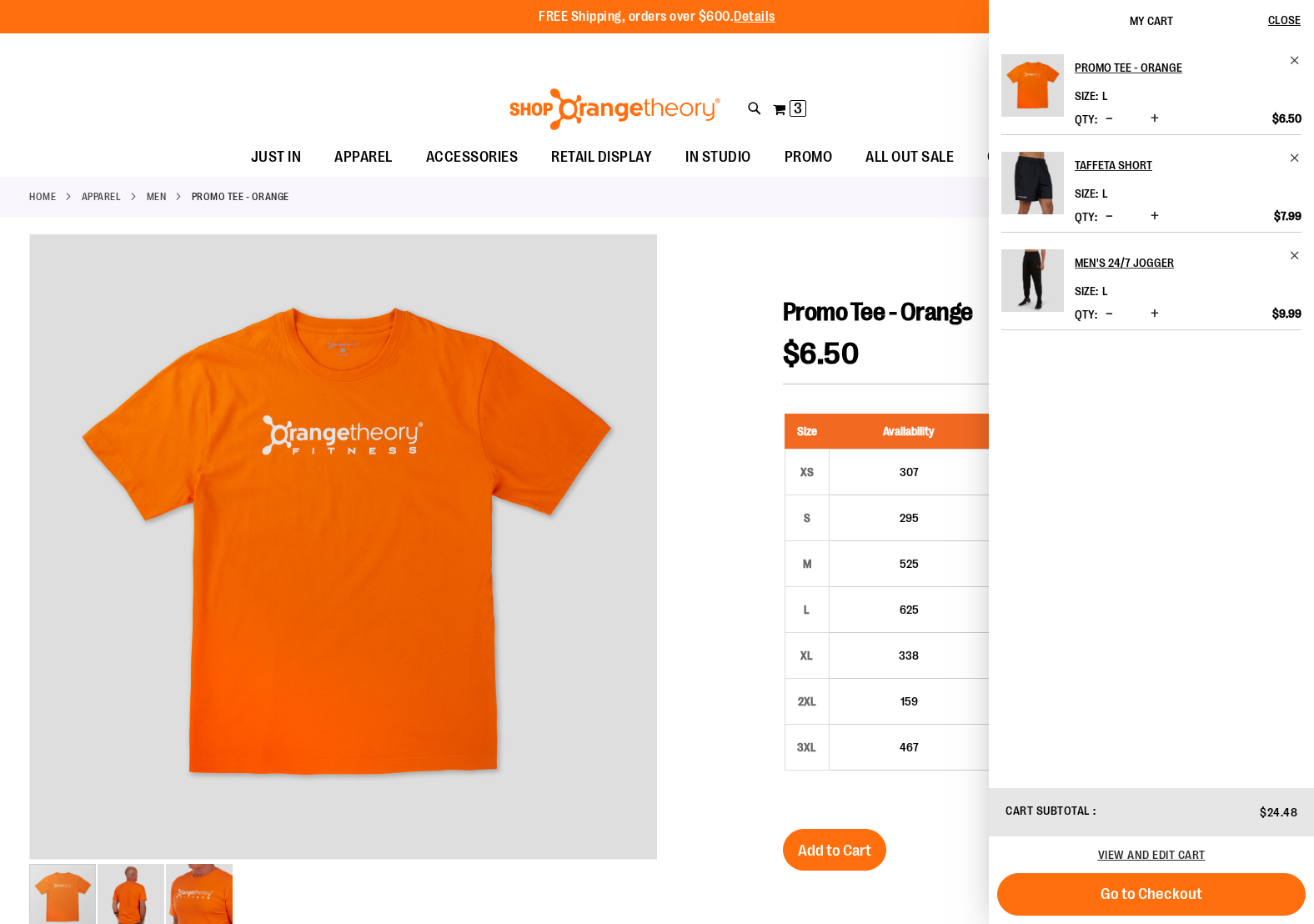
click at [973, 61] on div "**********" at bounding box center [657, 52] width 1314 height 37
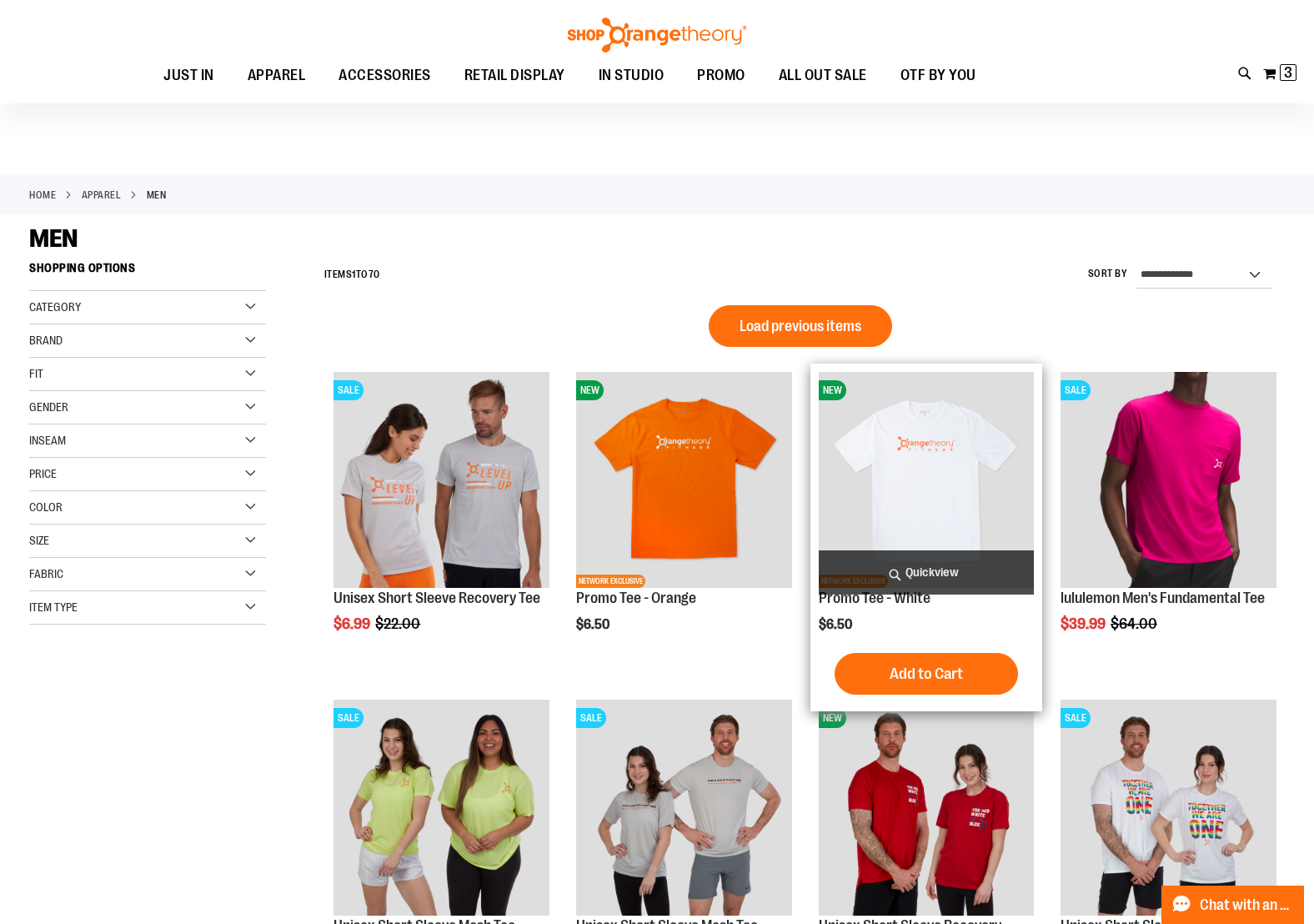
scroll to position [4, 0]
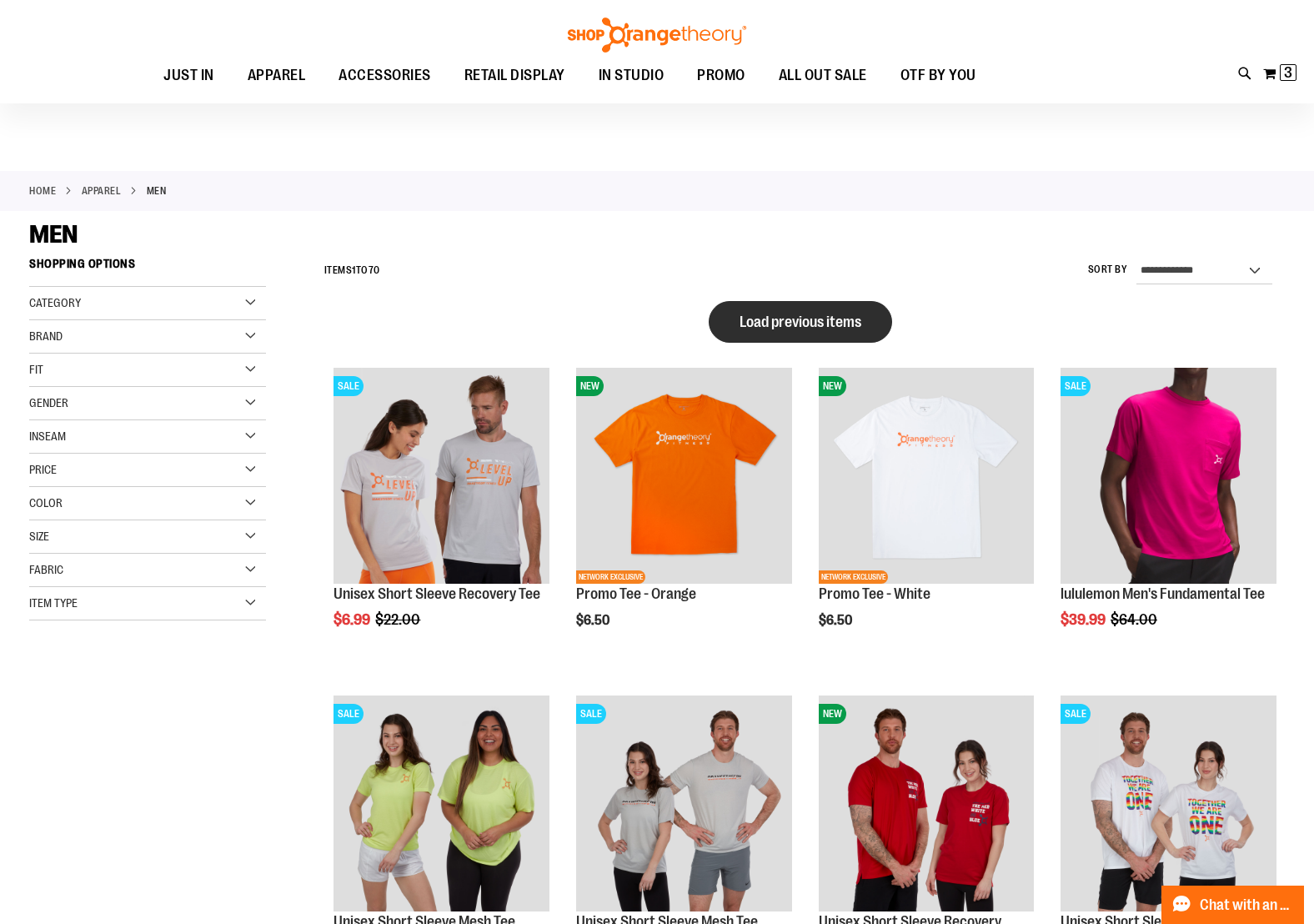
type input "**********"
click at [763, 336] on button "Load previous items" at bounding box center [800, 321] width 184 height 41
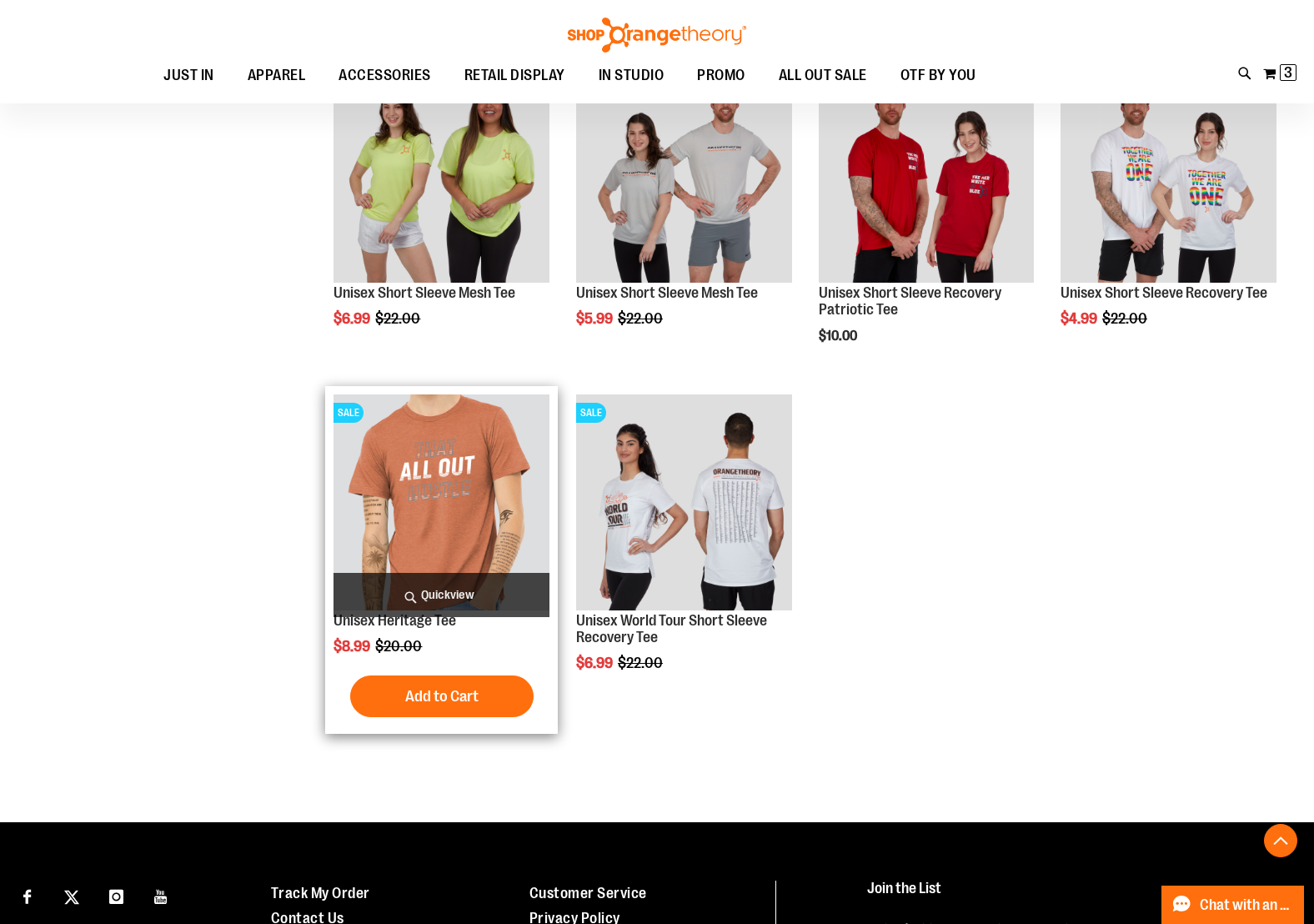
scroll to position [1619, 0]
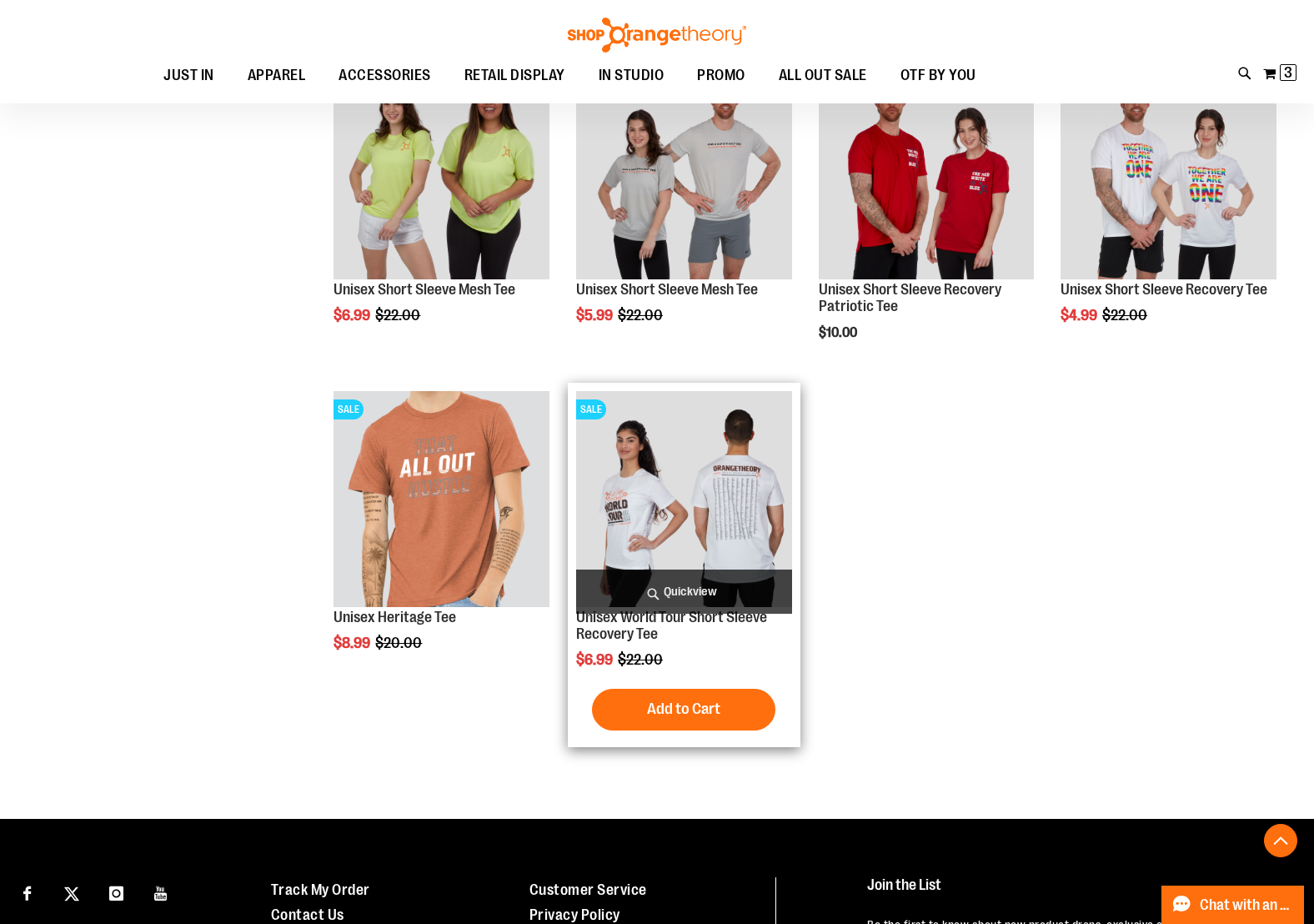
click at [661, 531] on img "product" at bounding box center [684, 499] width 216 height 216
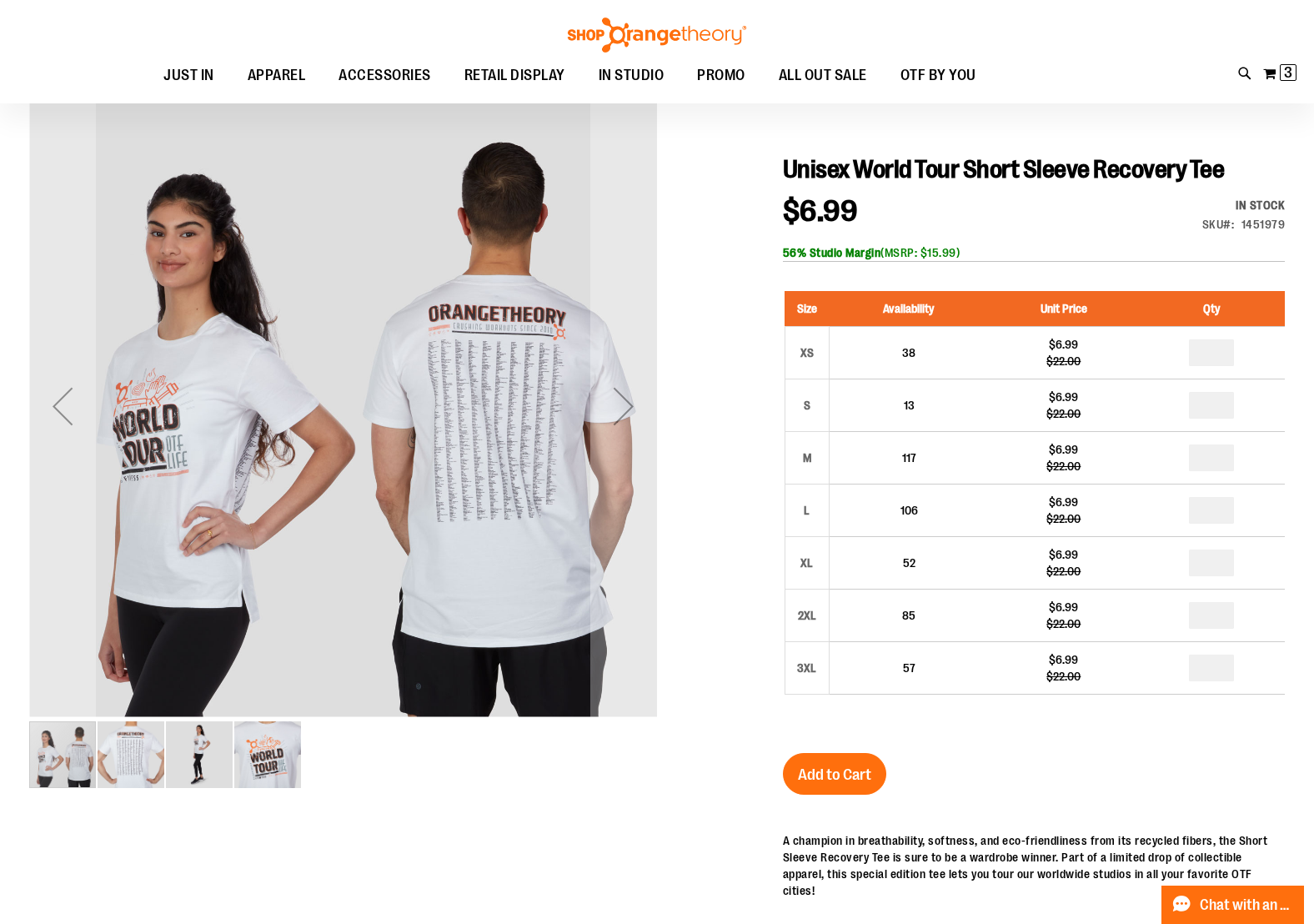
scroll to position [145, 0]
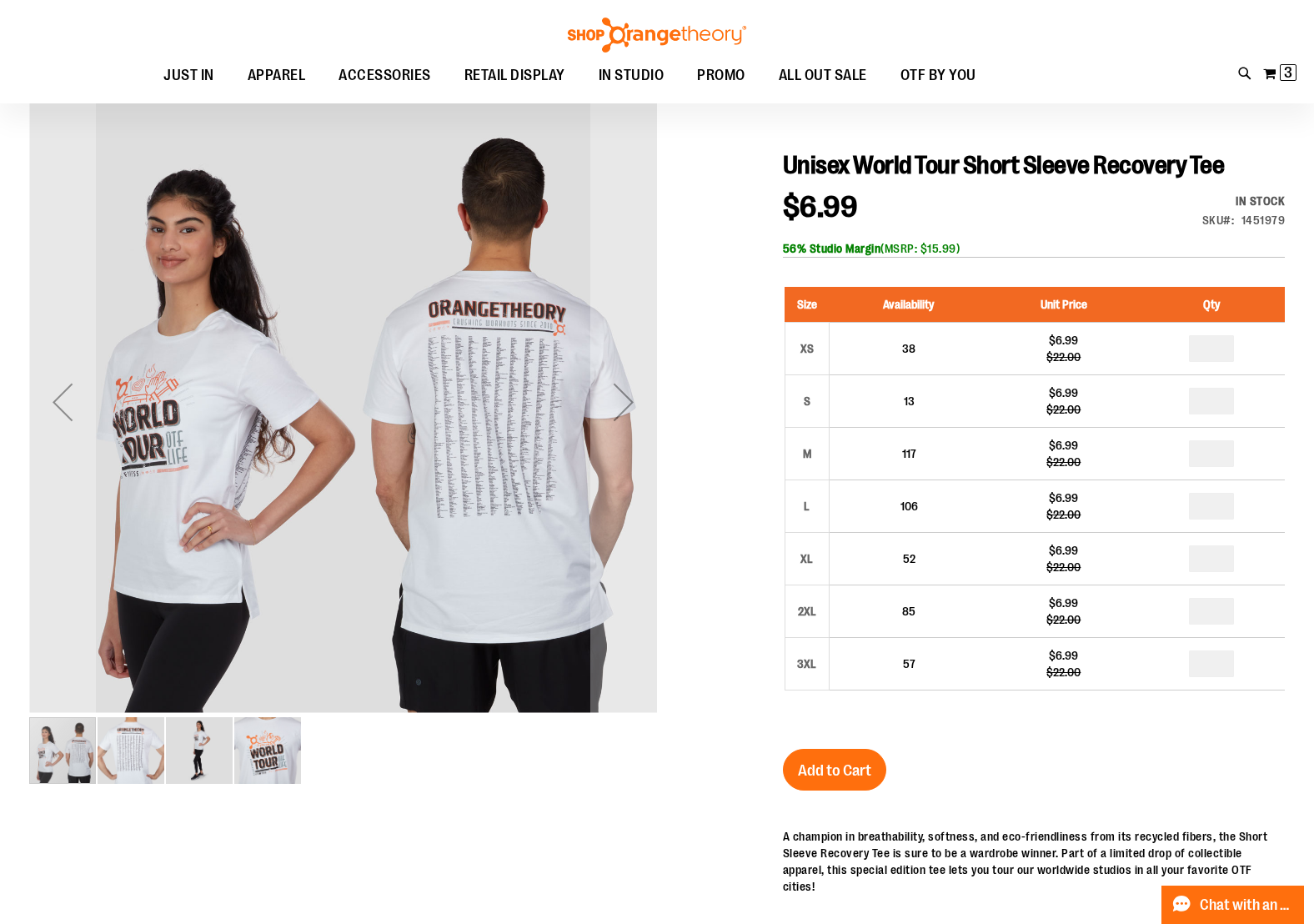
type input "**********"
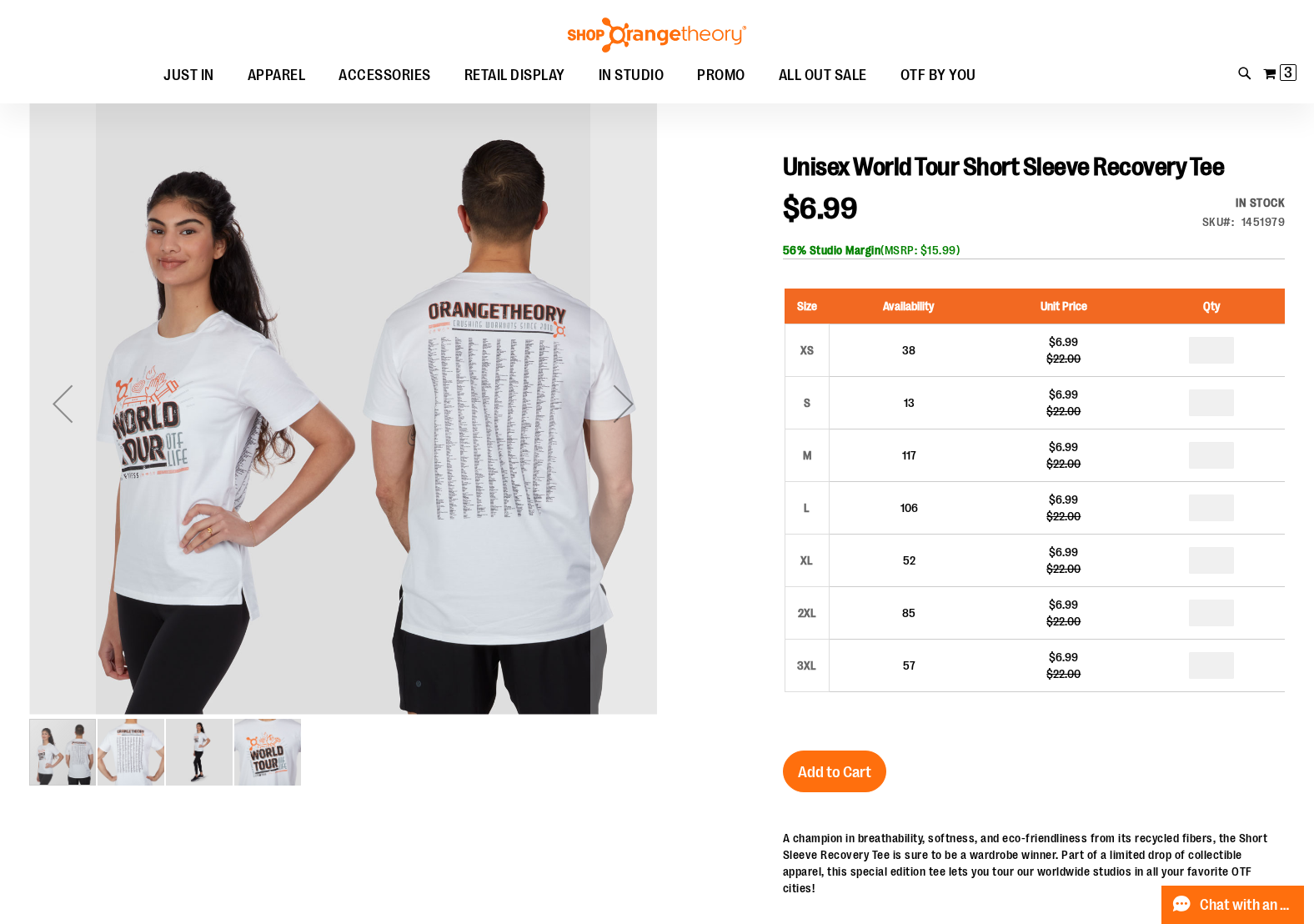
click at [120, 767] on img "image 2 of 4" at bounding box center [131, 752] width 67 height 67
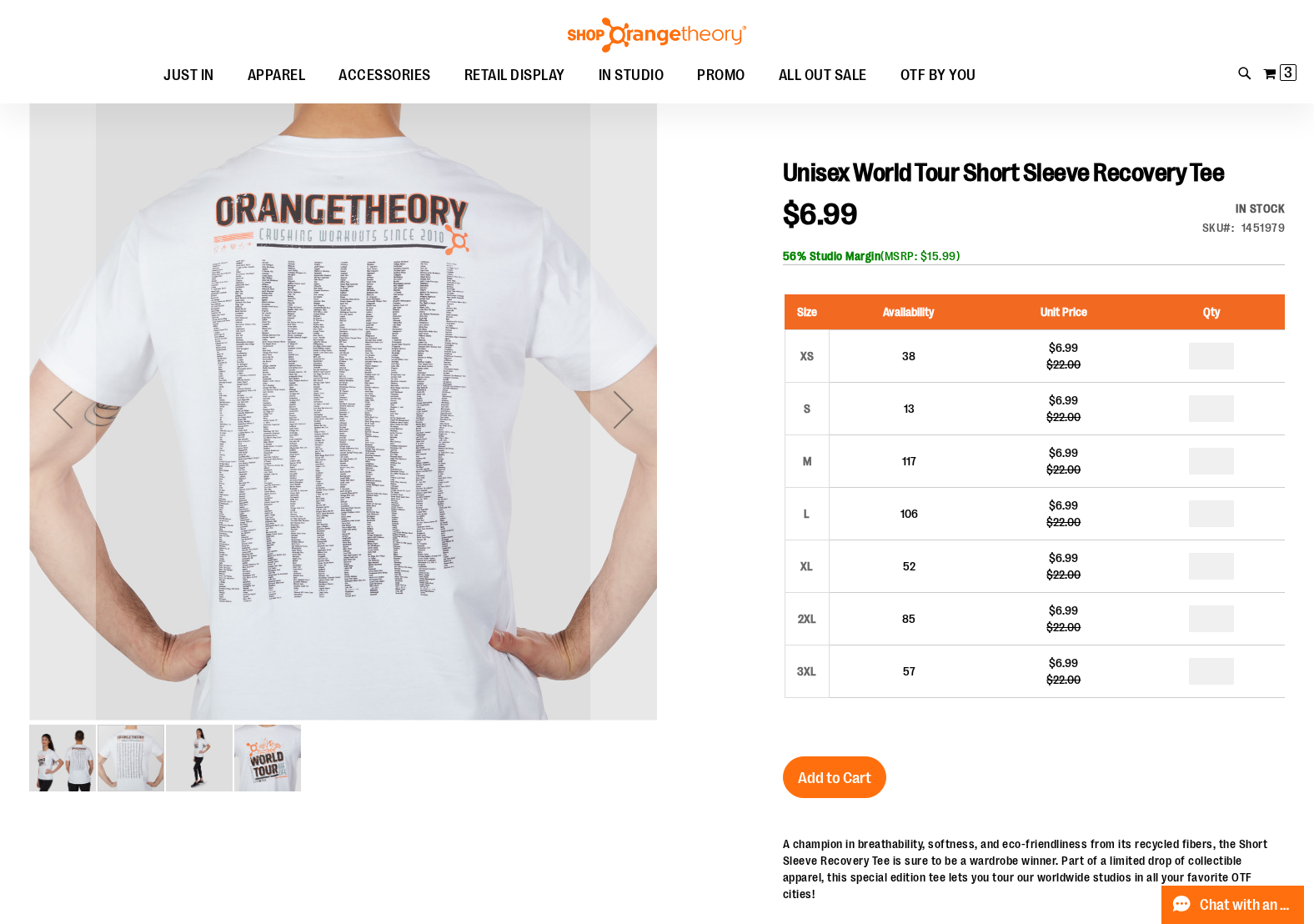
click at [189, 764] on img "image 3 of 4" at bounding box center [199, 758] width 67 height 67
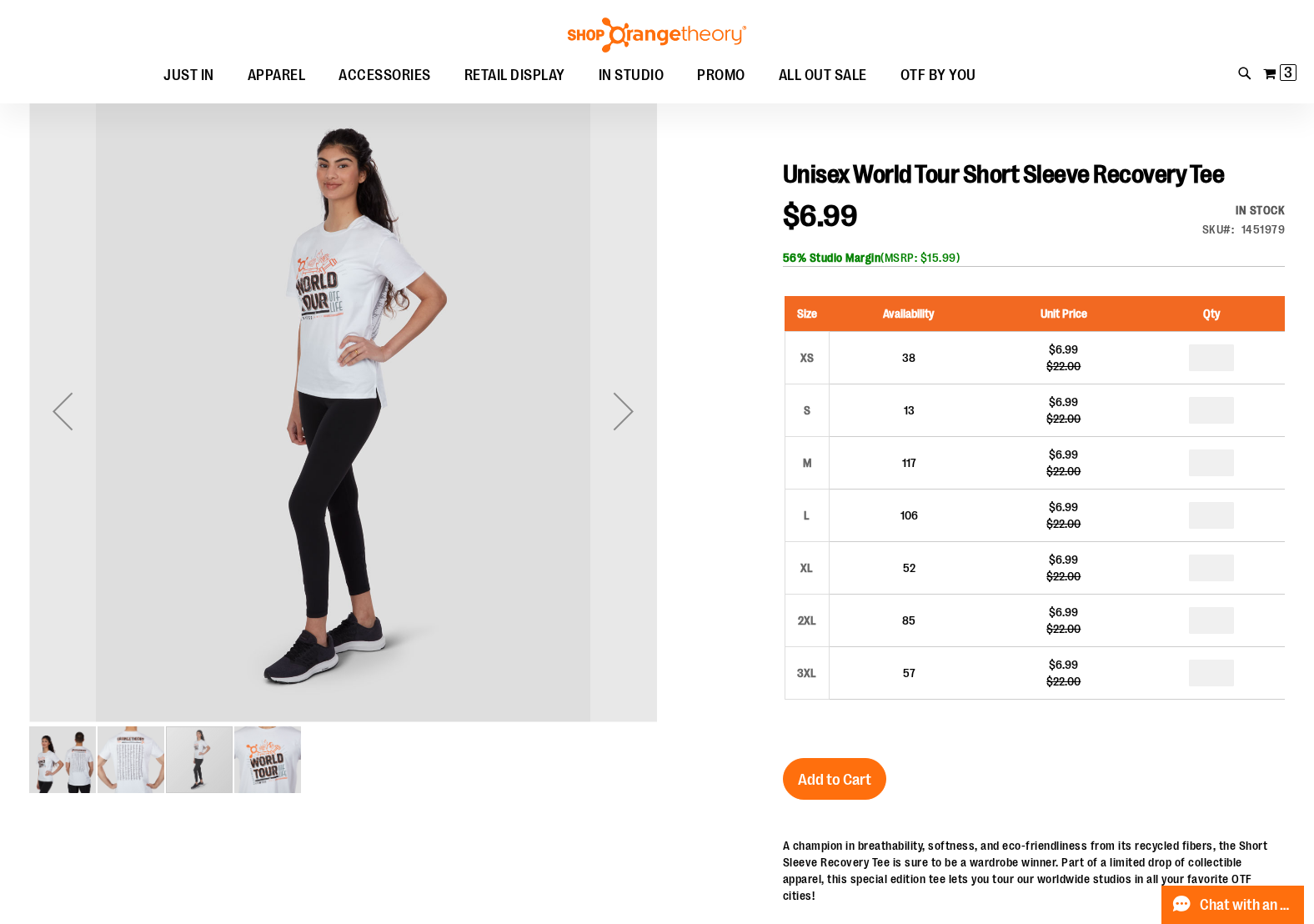
click at [229, 769] on div "carousel" at bounding box center [199, 760] width 67 height 67
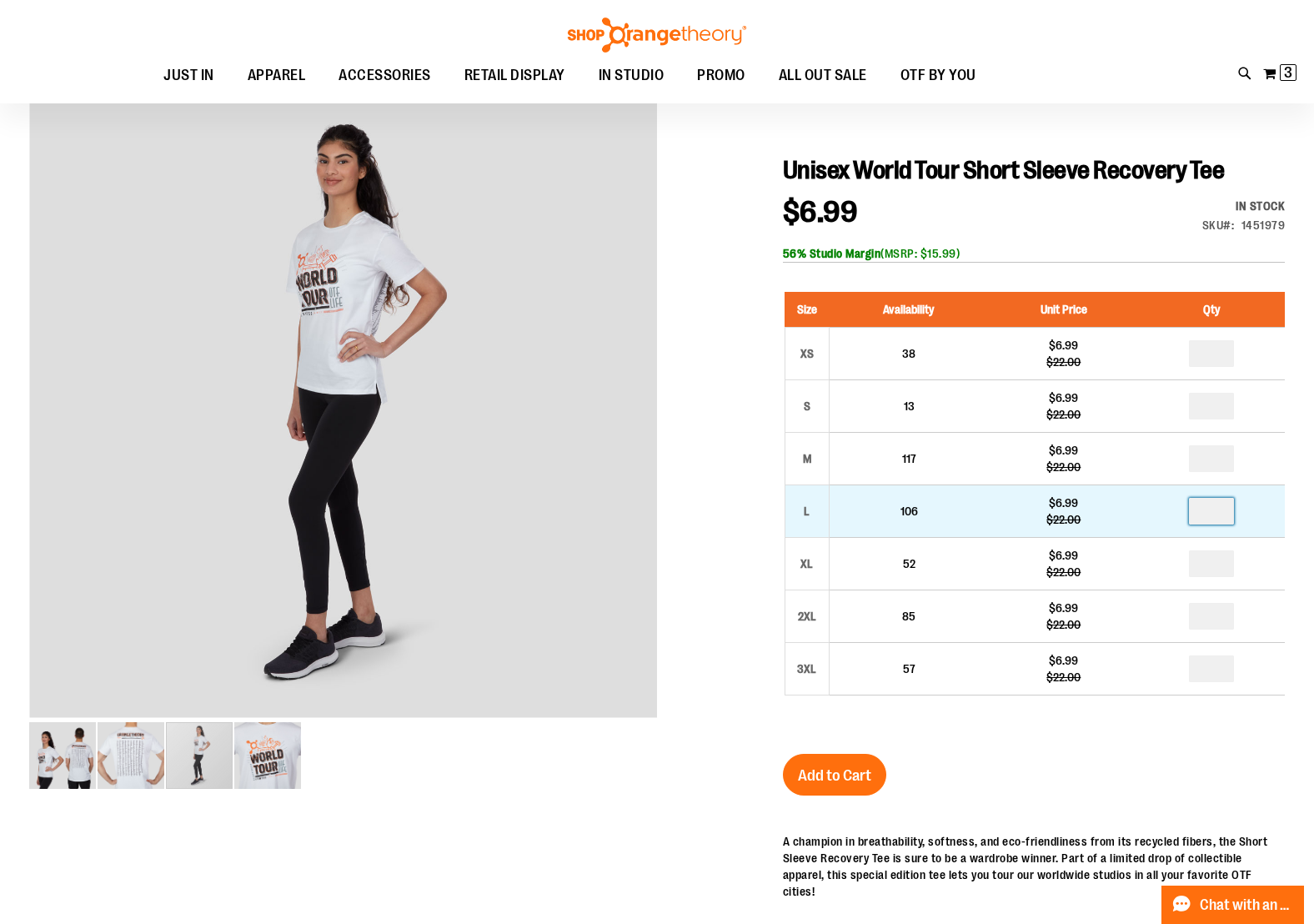
click at [1224, 524] on input "number" at bounding box center [1211, 511] width 45 height 26
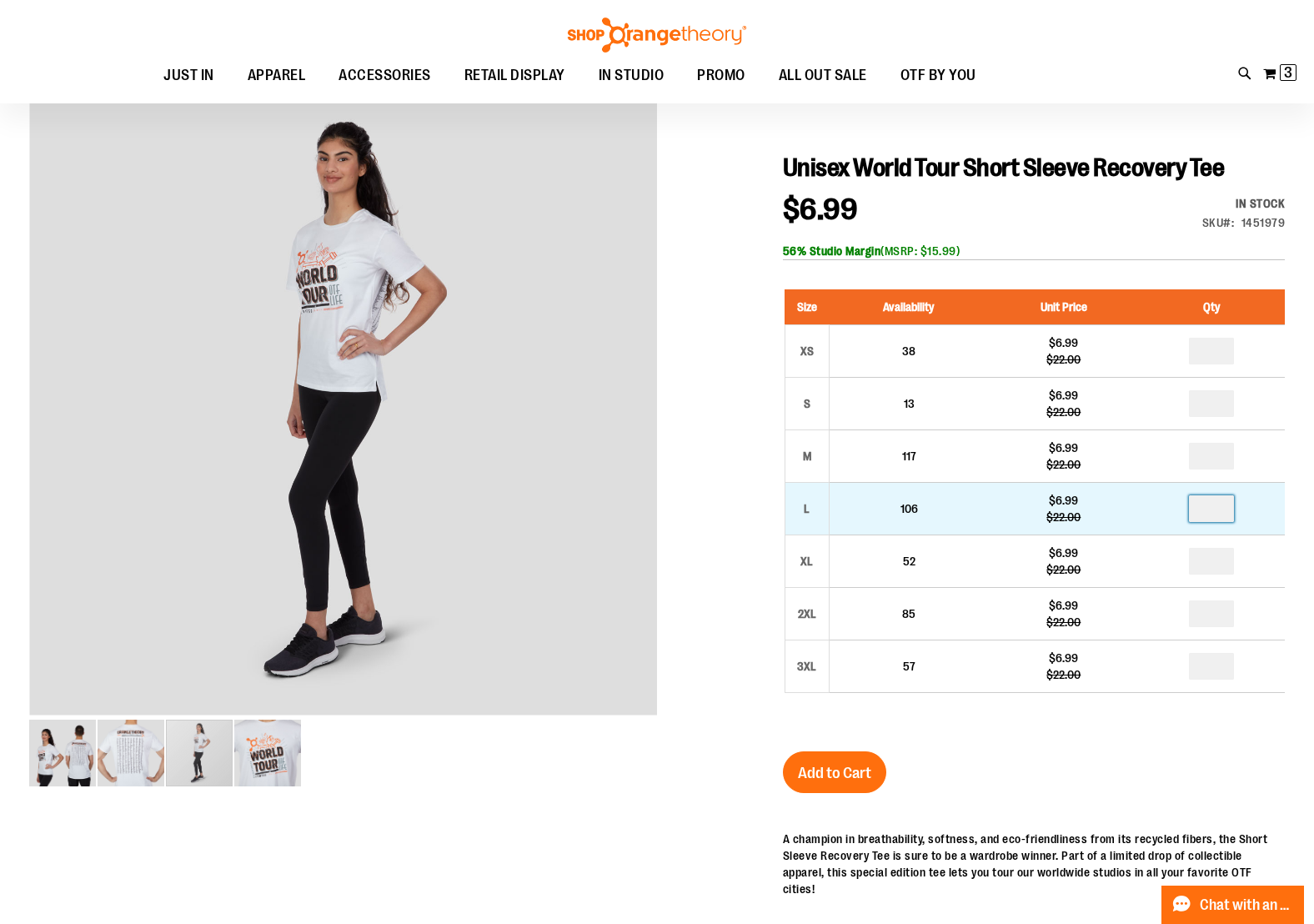
scroll to position [145, 0]
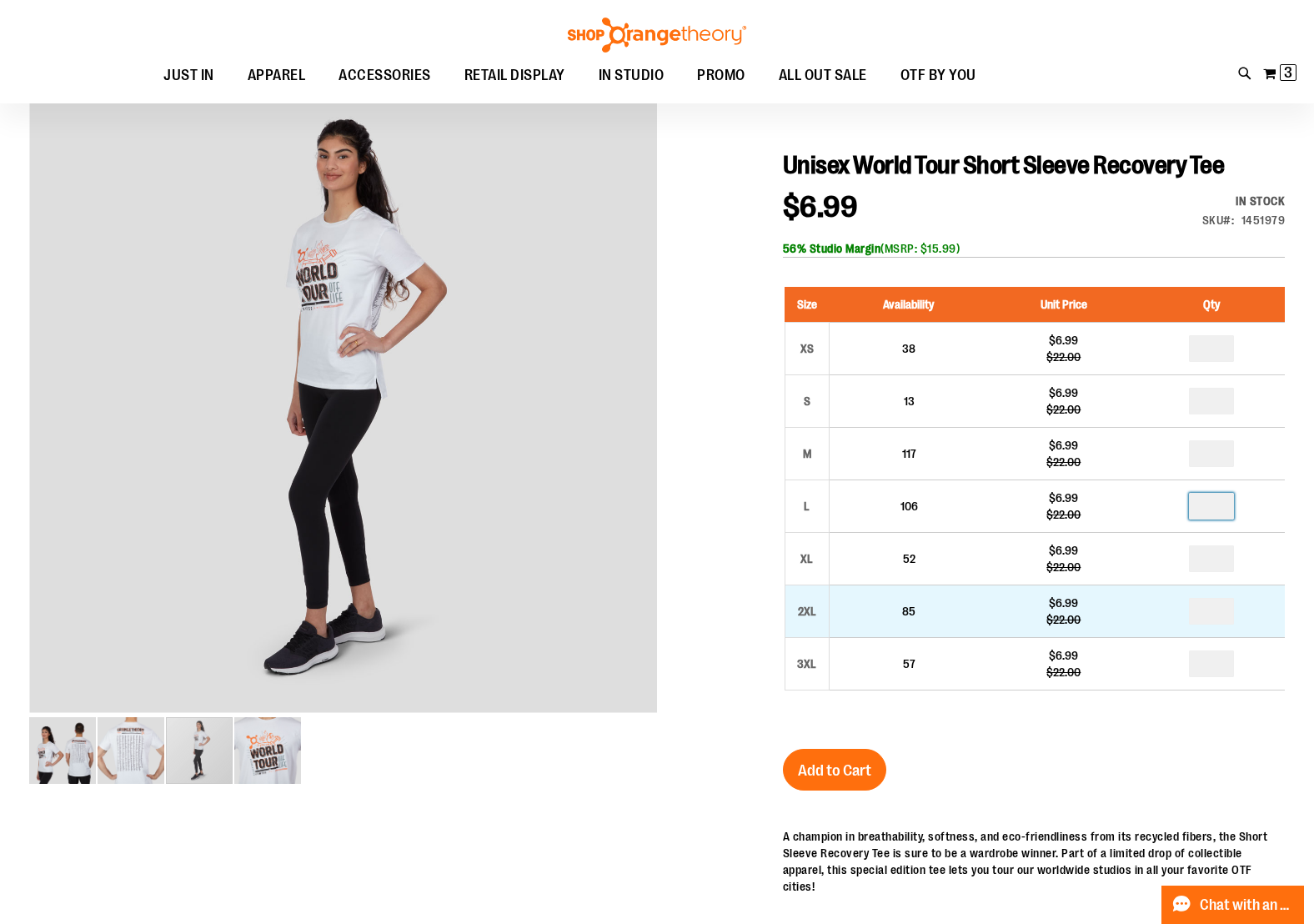
type input "*"
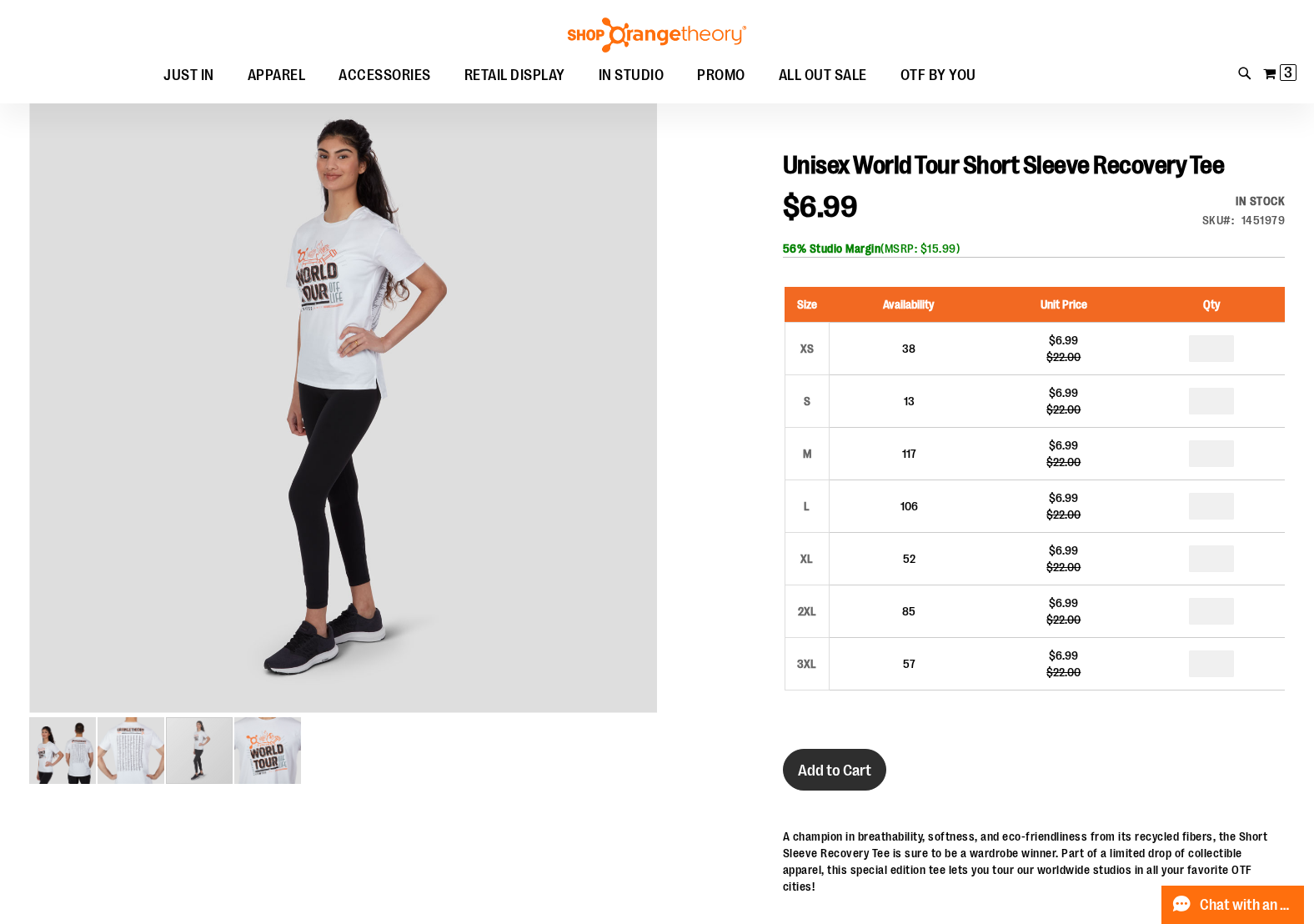
click at [812, 790] on button "Add to Cart" at bounding box center [834, 769] width 104 height 41
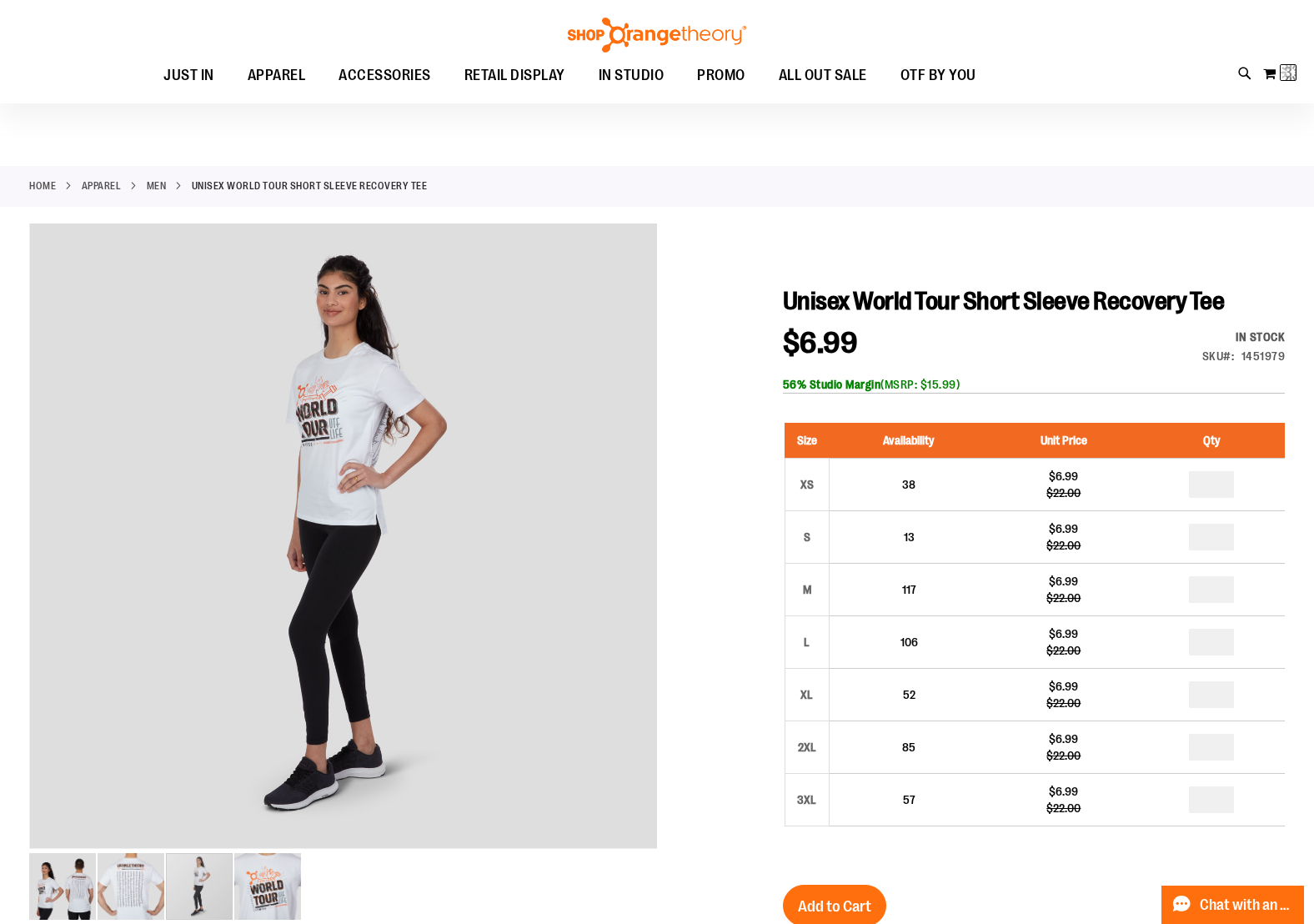
scroll to position [0, 0]
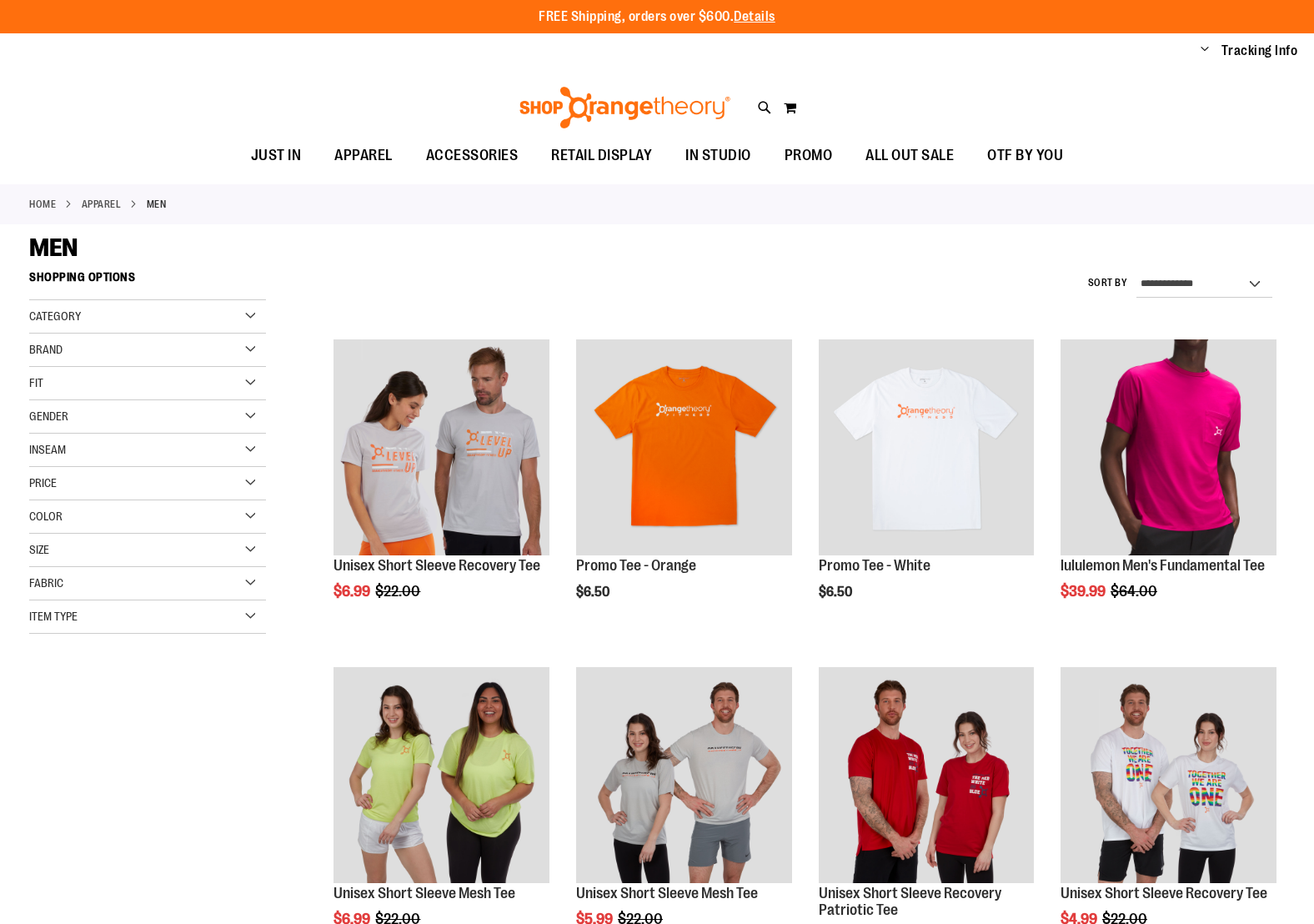
scroll to position [646, 0]
